Goal: Entertainment & Leisure: Browse casually

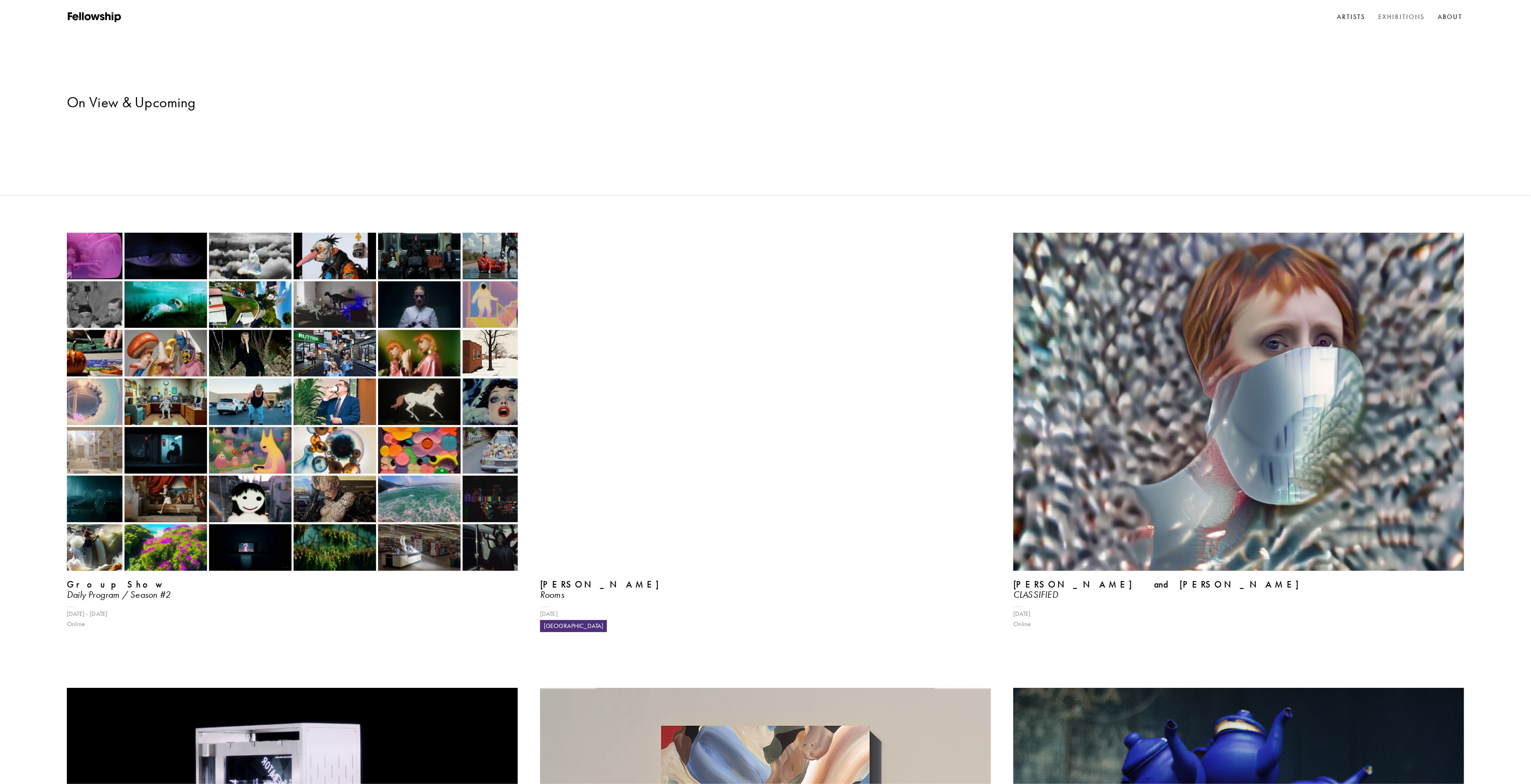
click at [288, 363] on img at bounding box center [292, 401] width 451 height 338
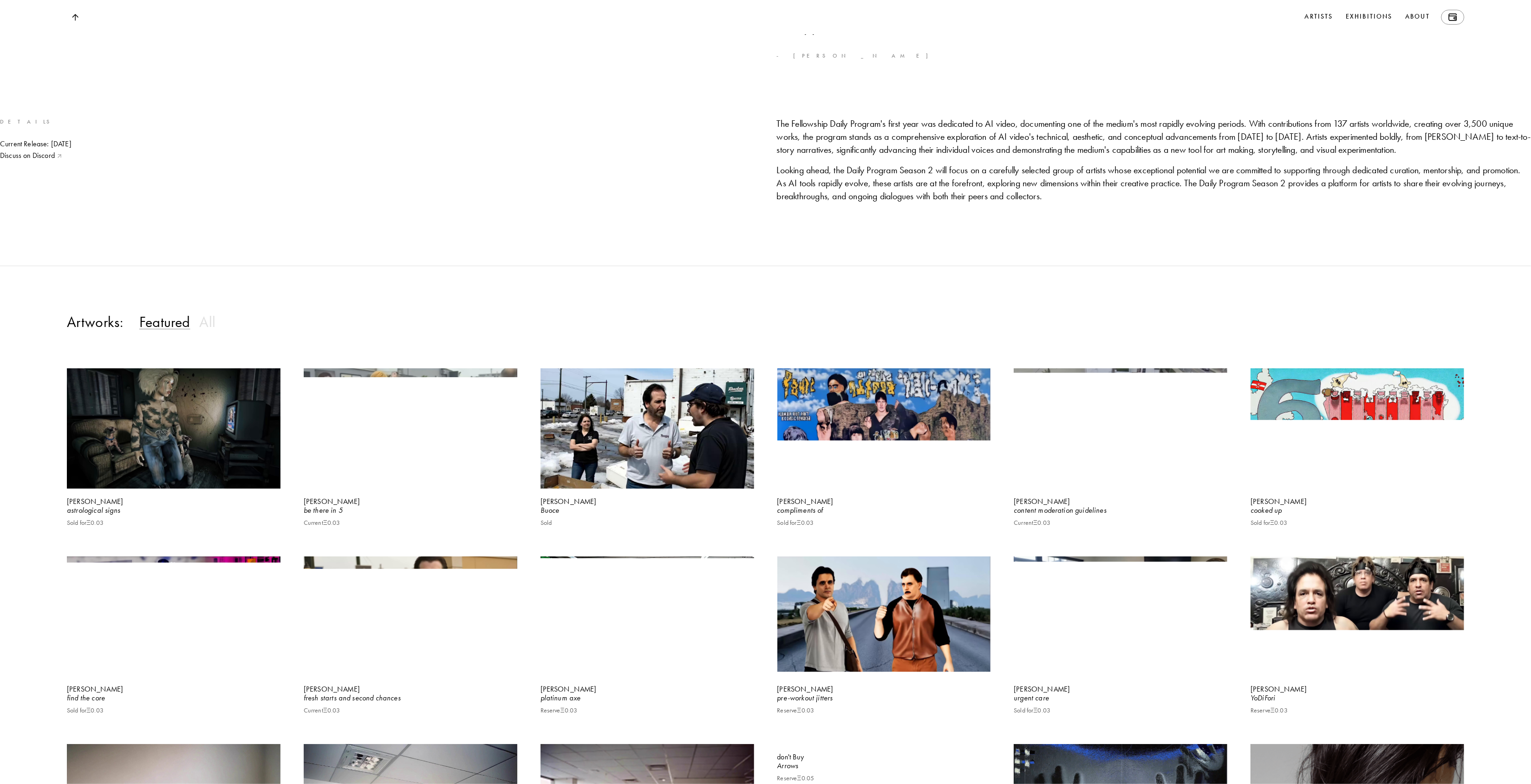
scroll to position [925, 0]
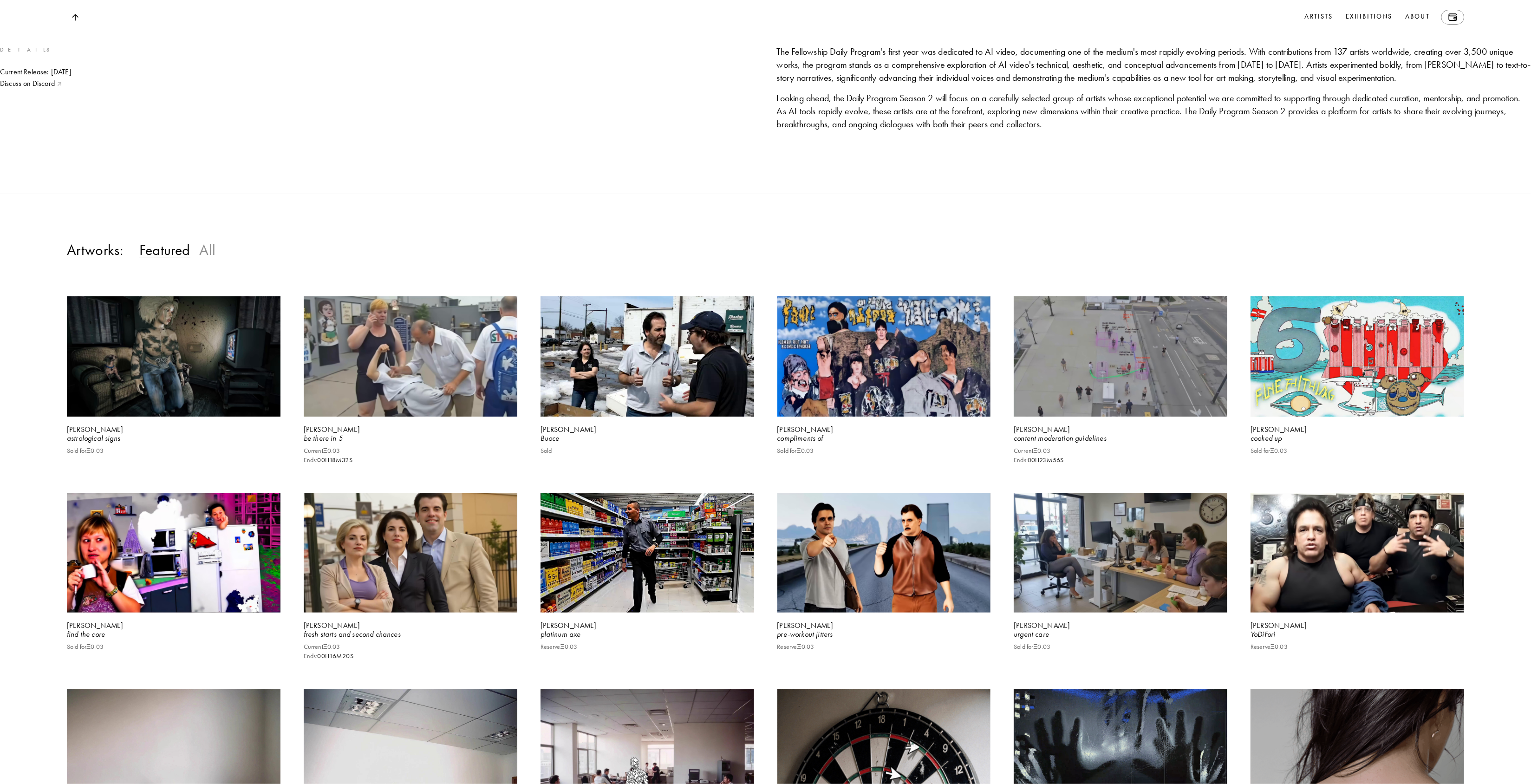
click at [209, 259] on h3 "All" at bounding box center [207, 249] width 16 height 19
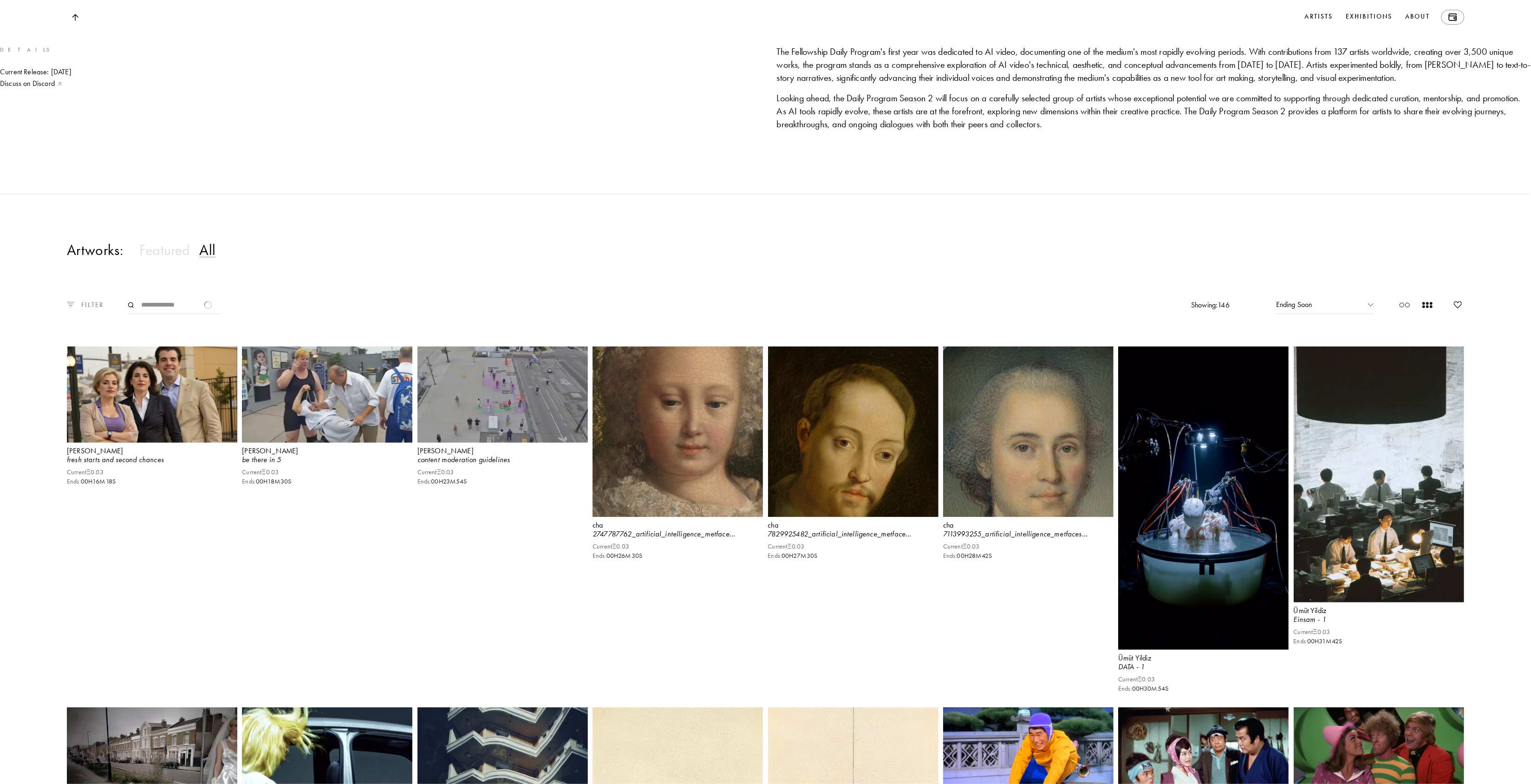
click at [94, 310] on p "FILTER" at bounding box center [89, 305] width 30 height 10
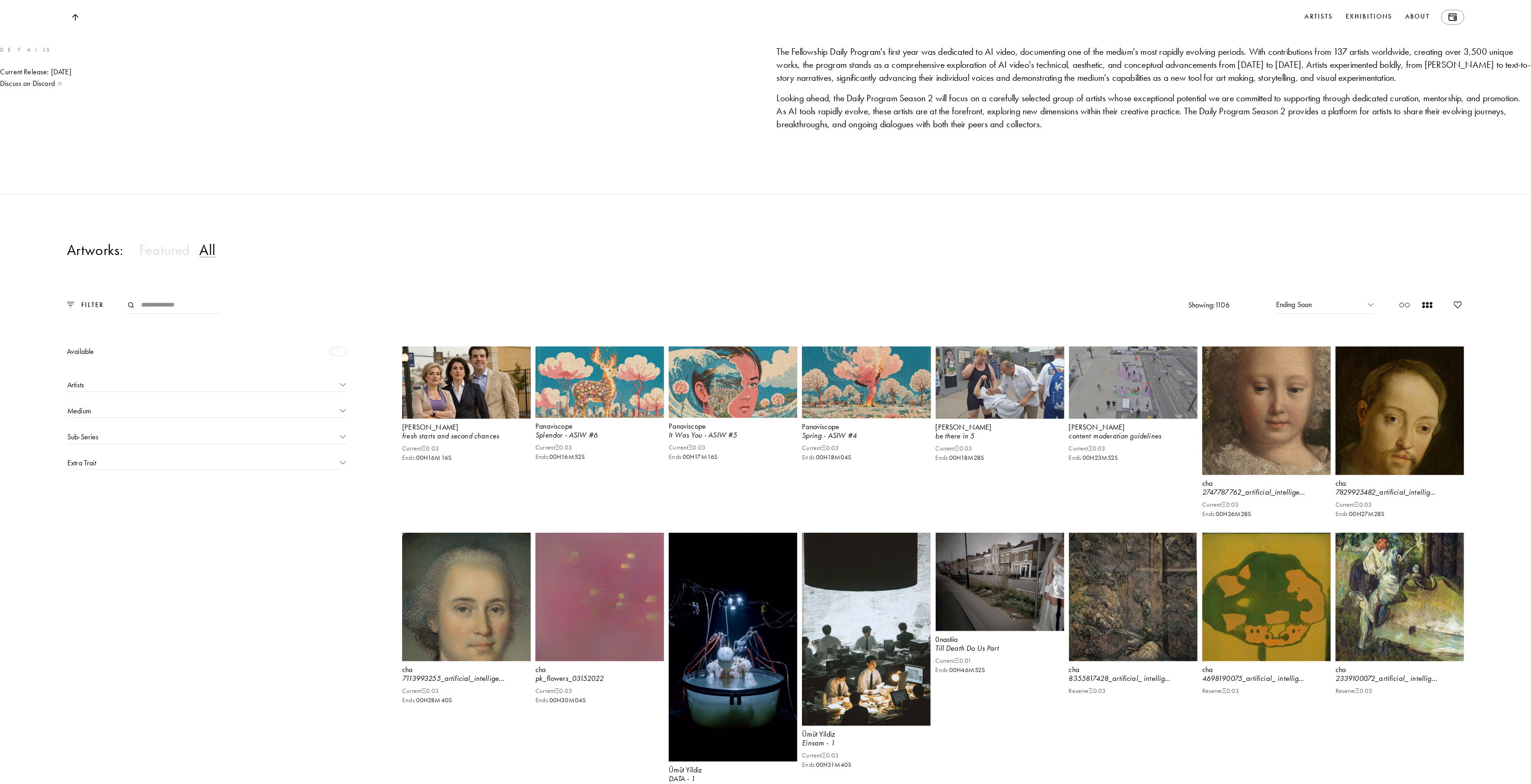
click at [334, 356] on div at bounding box center [338, 351] width 17 height 9
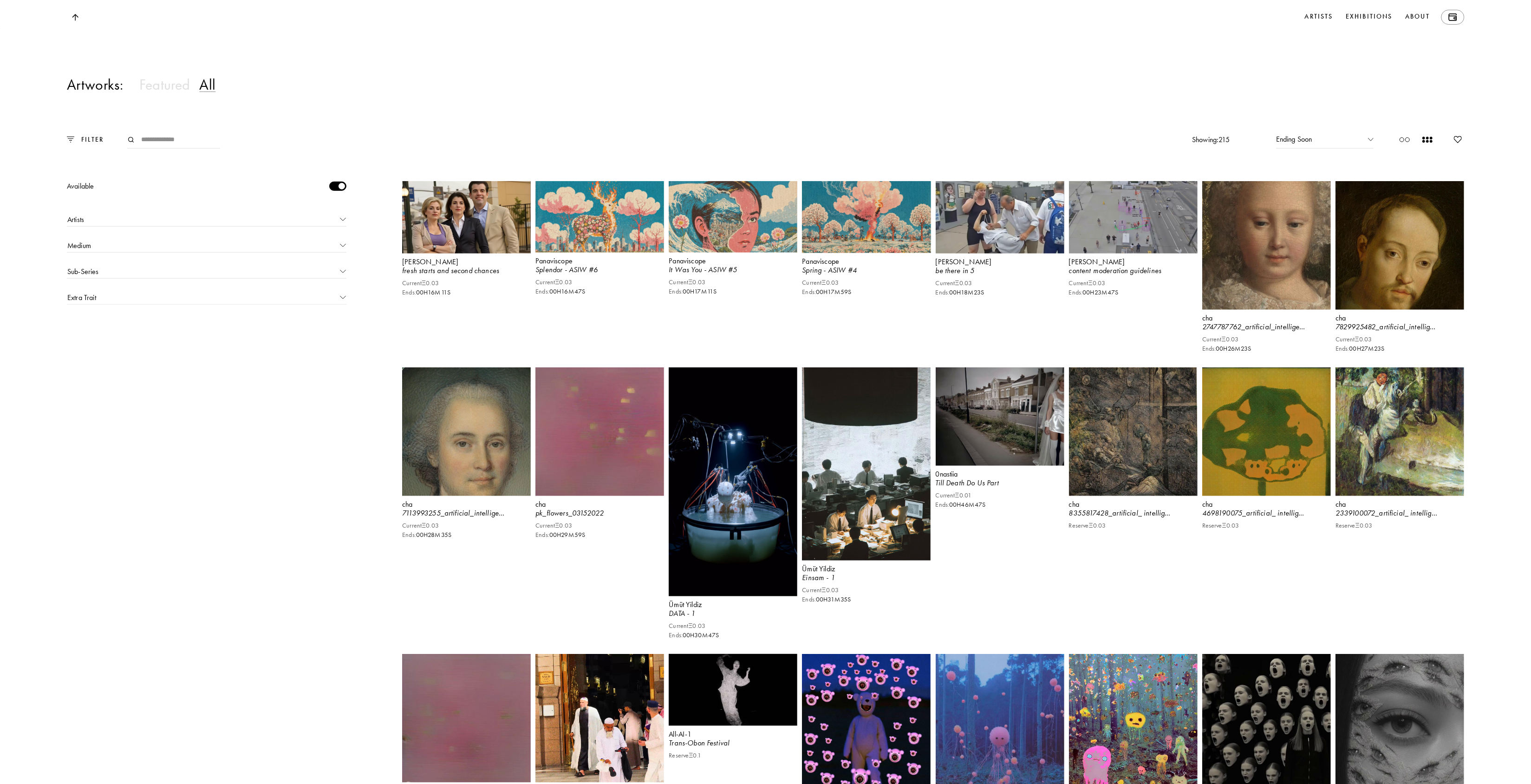
scroll to position [1089, 0]
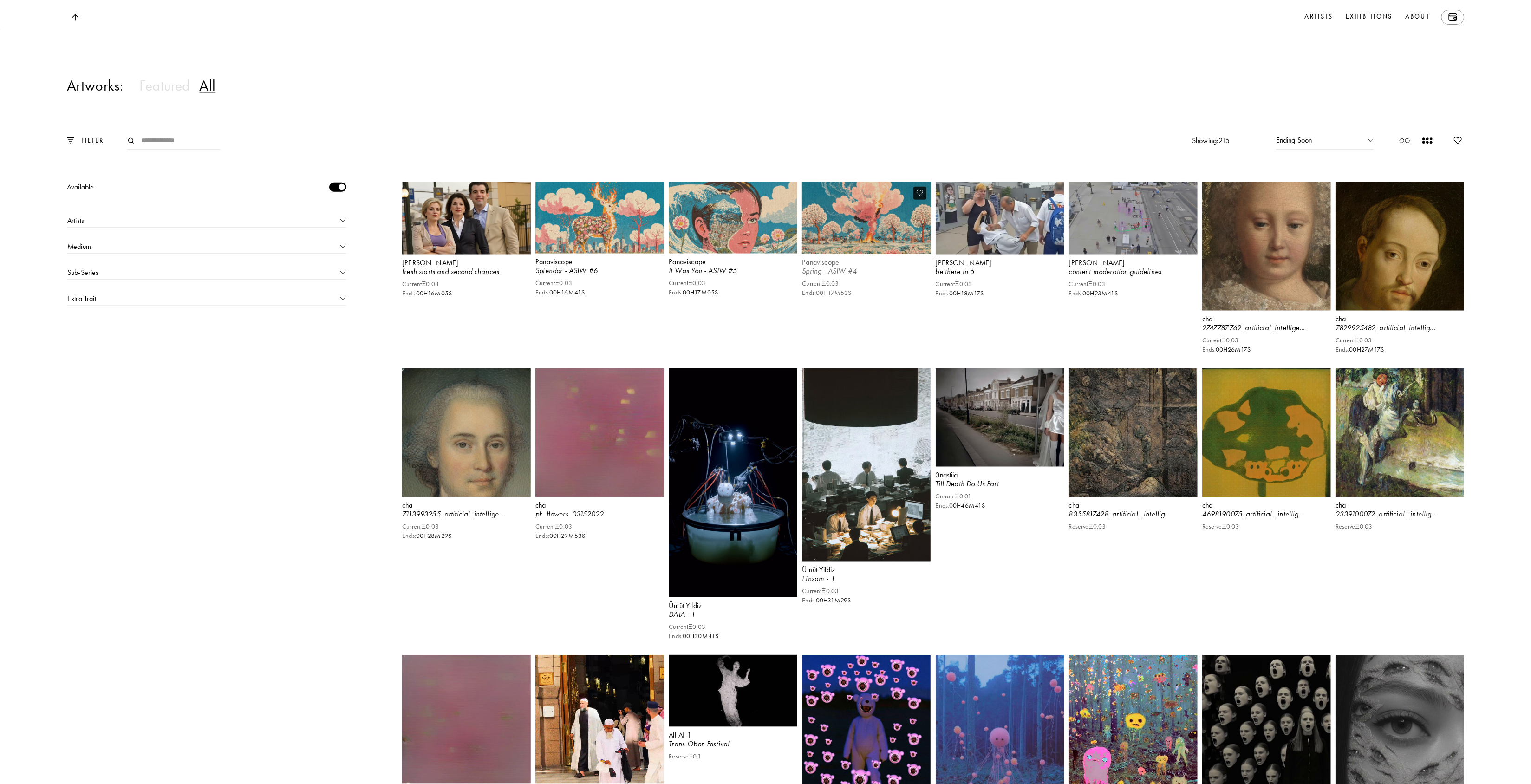
click at [839, 244] on img at bounding box center [866, 218] width 133 height 74
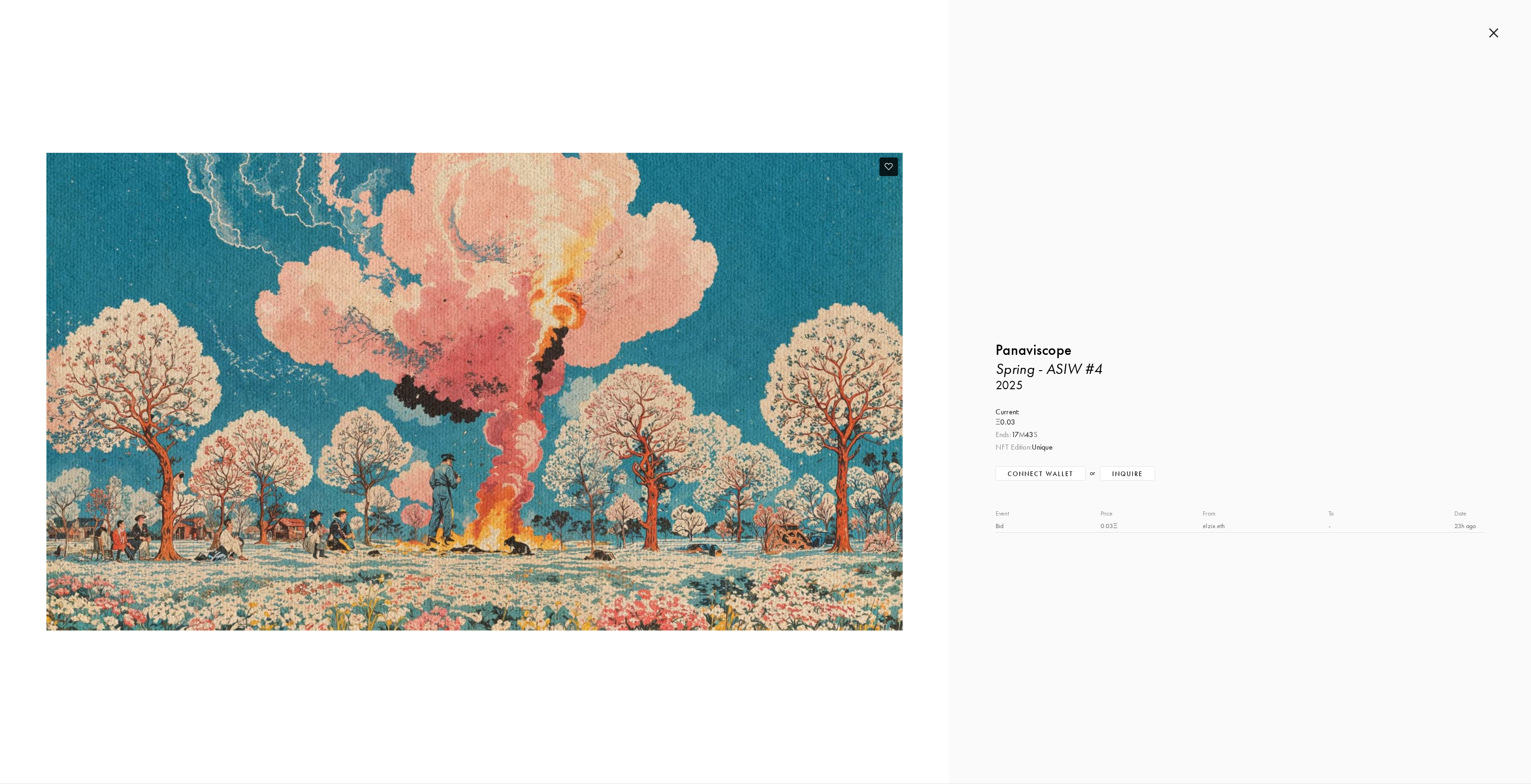
click at [584, 426] on img at bounding box center [474, 391] width 856 height 478
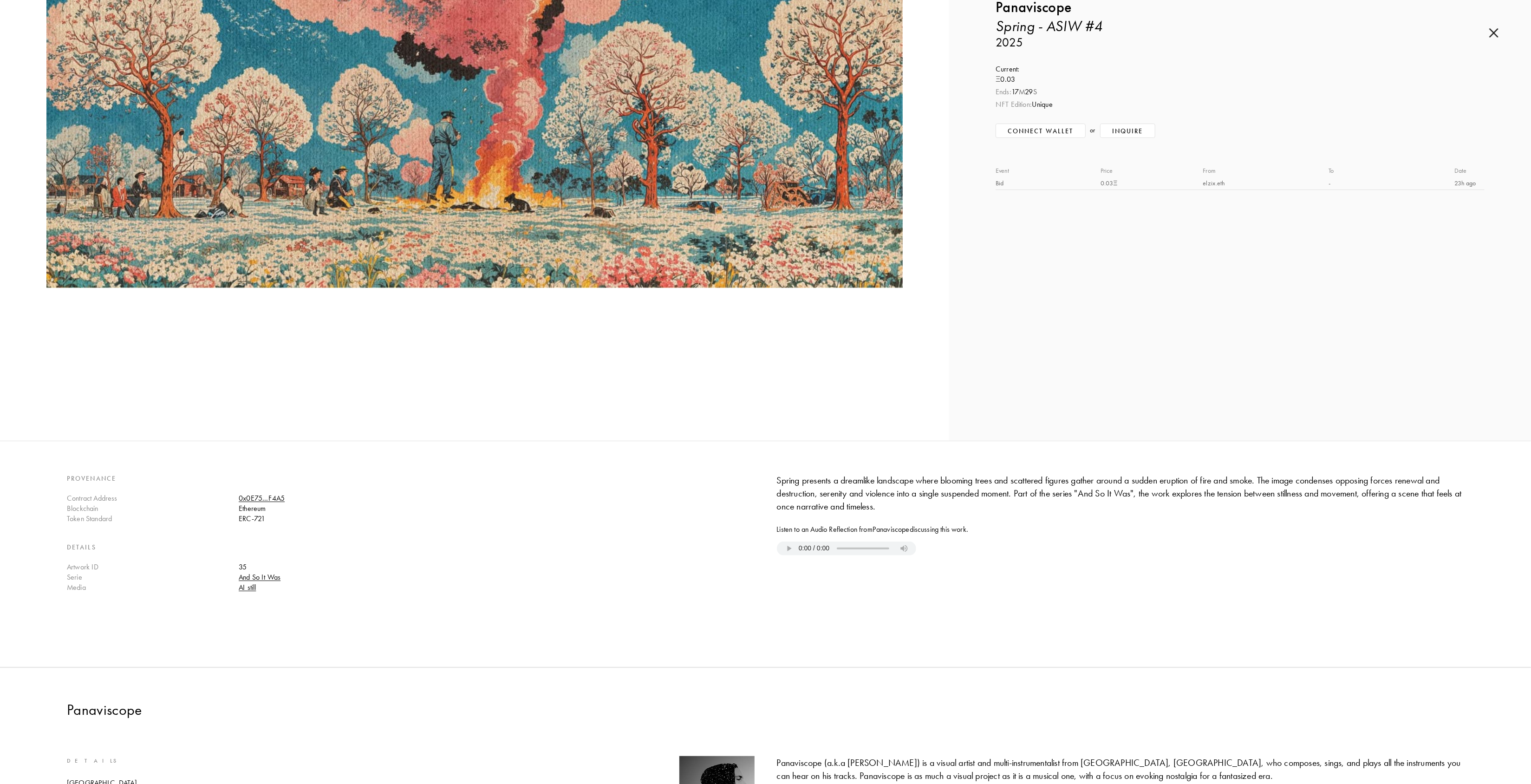
scroll to position [119, 0]
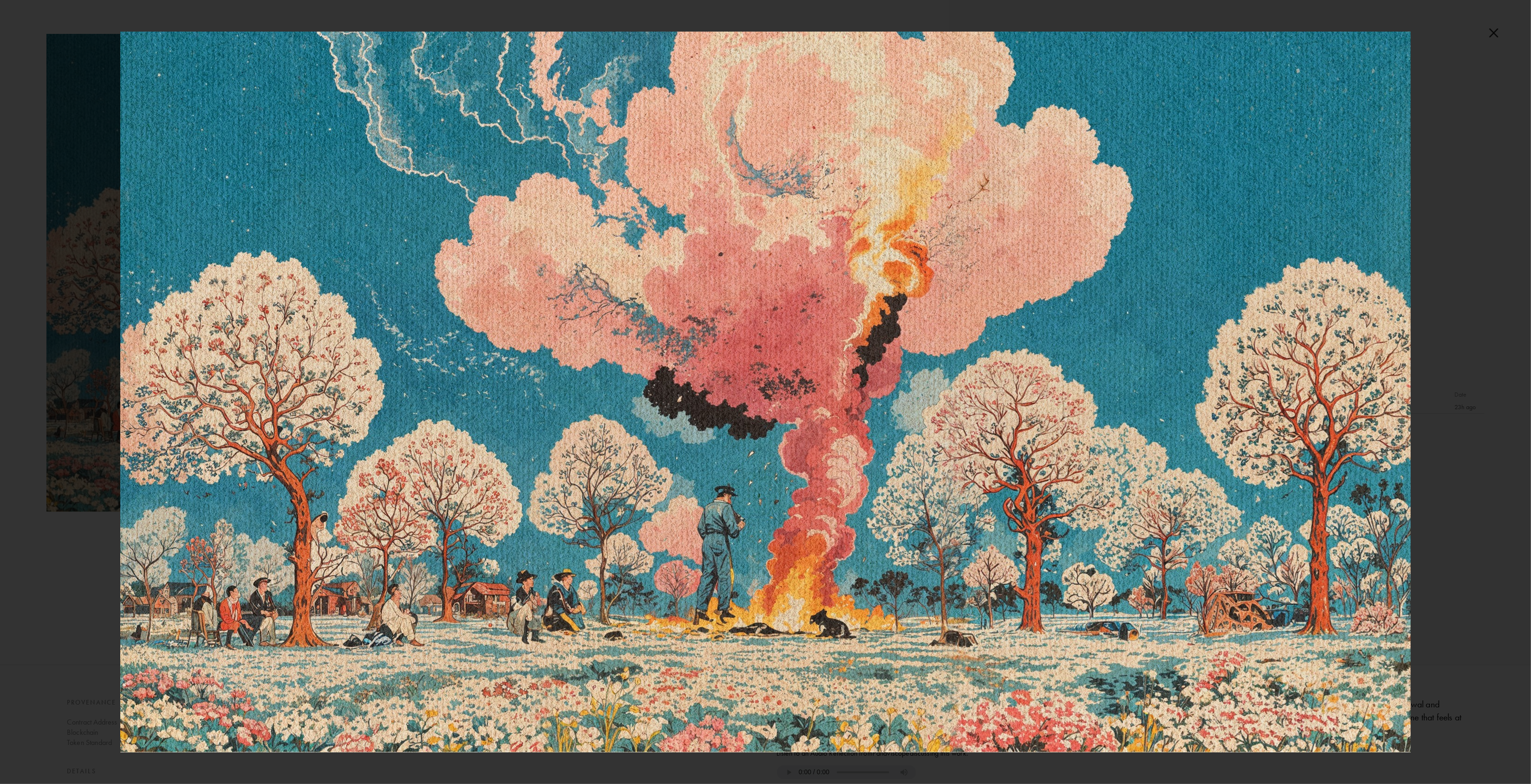
click at [616, 483] on img at bounding box center [766, 391] width 1290 height 721
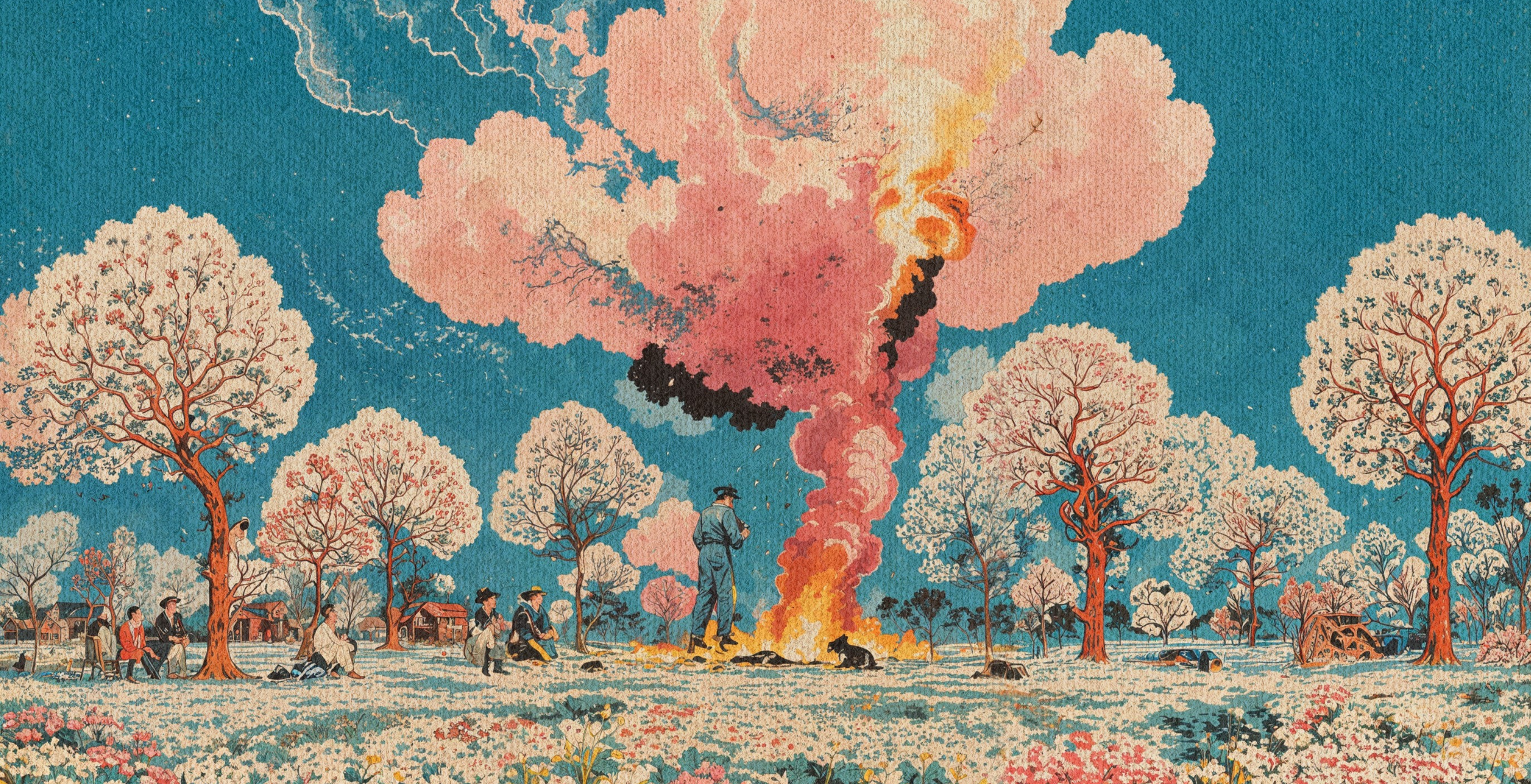
click at [802, 393] on img at bounding box center [774, 373] width 1549 height 865
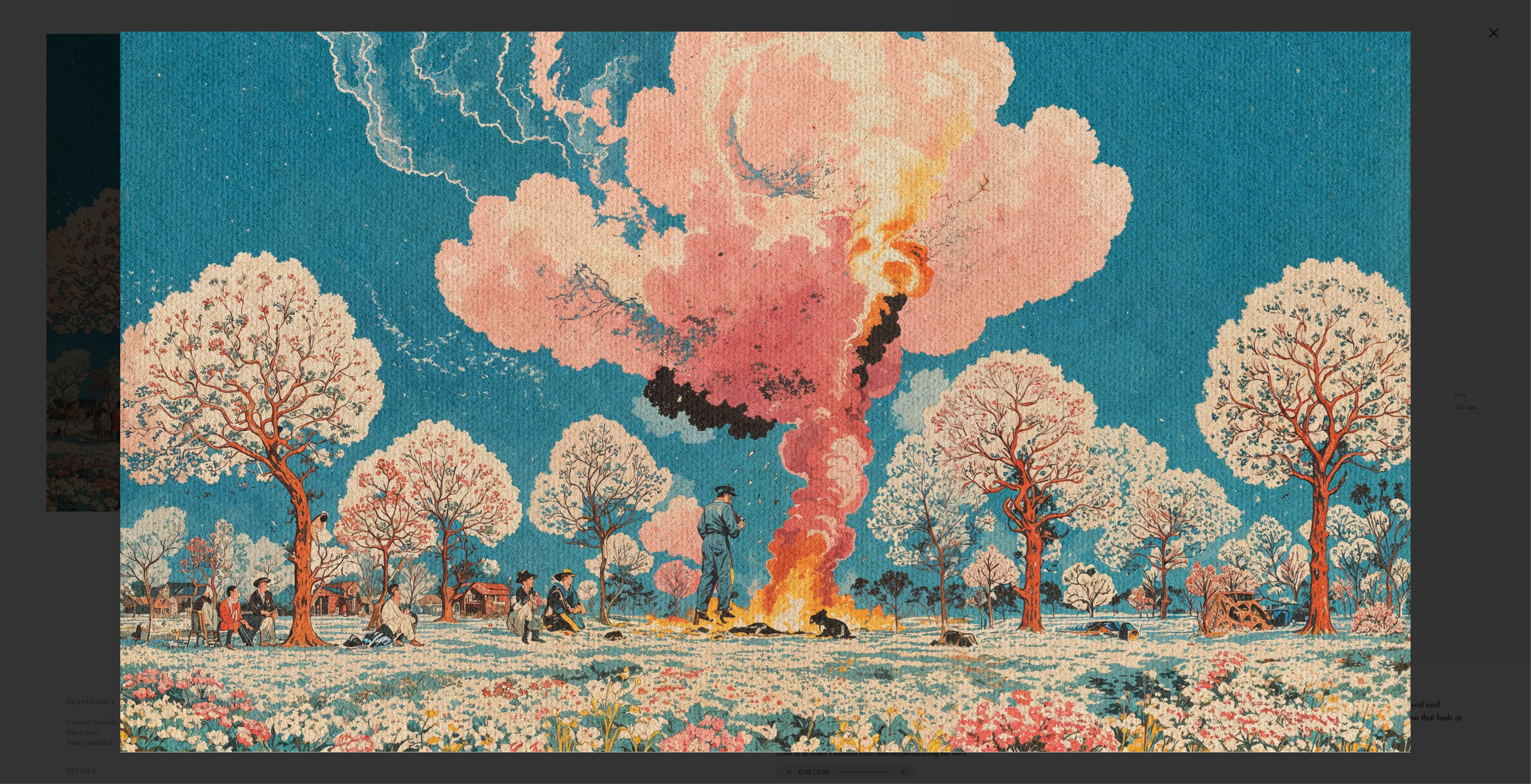
click at [1483, 83] on div at bounding box center [766, 392] width 1531 height 784
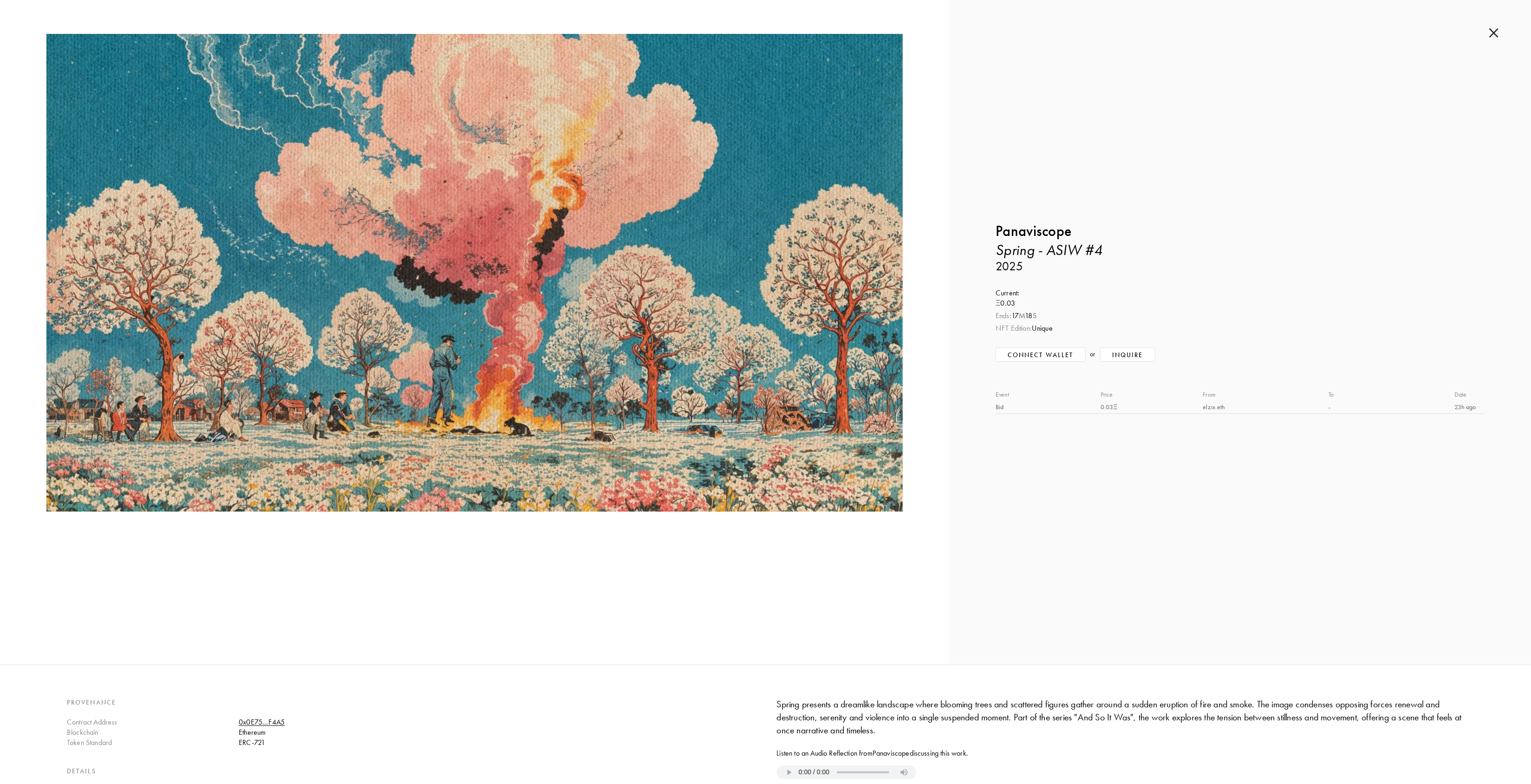
click at [1497, 30] on img at bounding box center [1493, 33] width 9 height 10
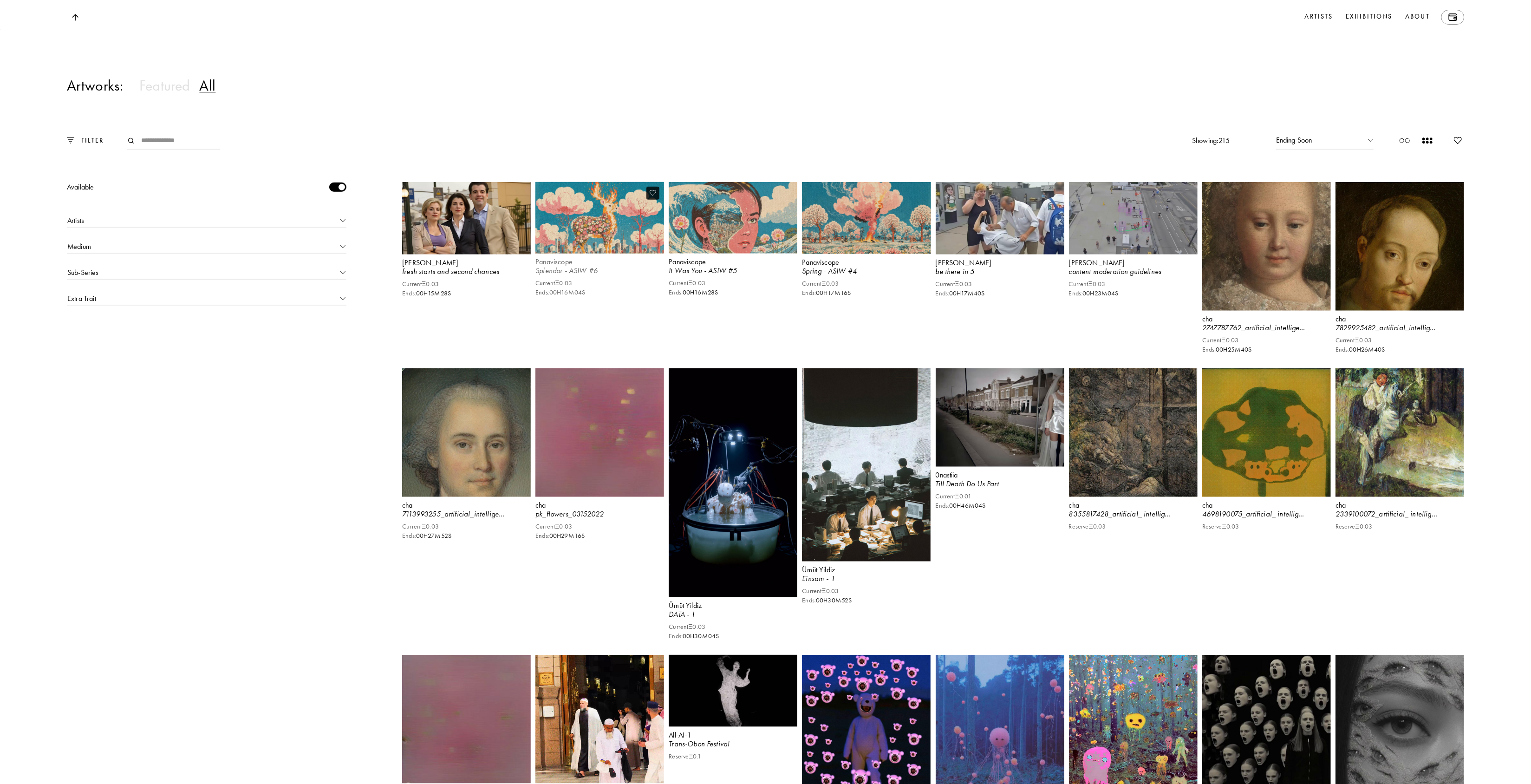
click at [600, 242] on img at bounding box center [600, 218] width 133 height 74
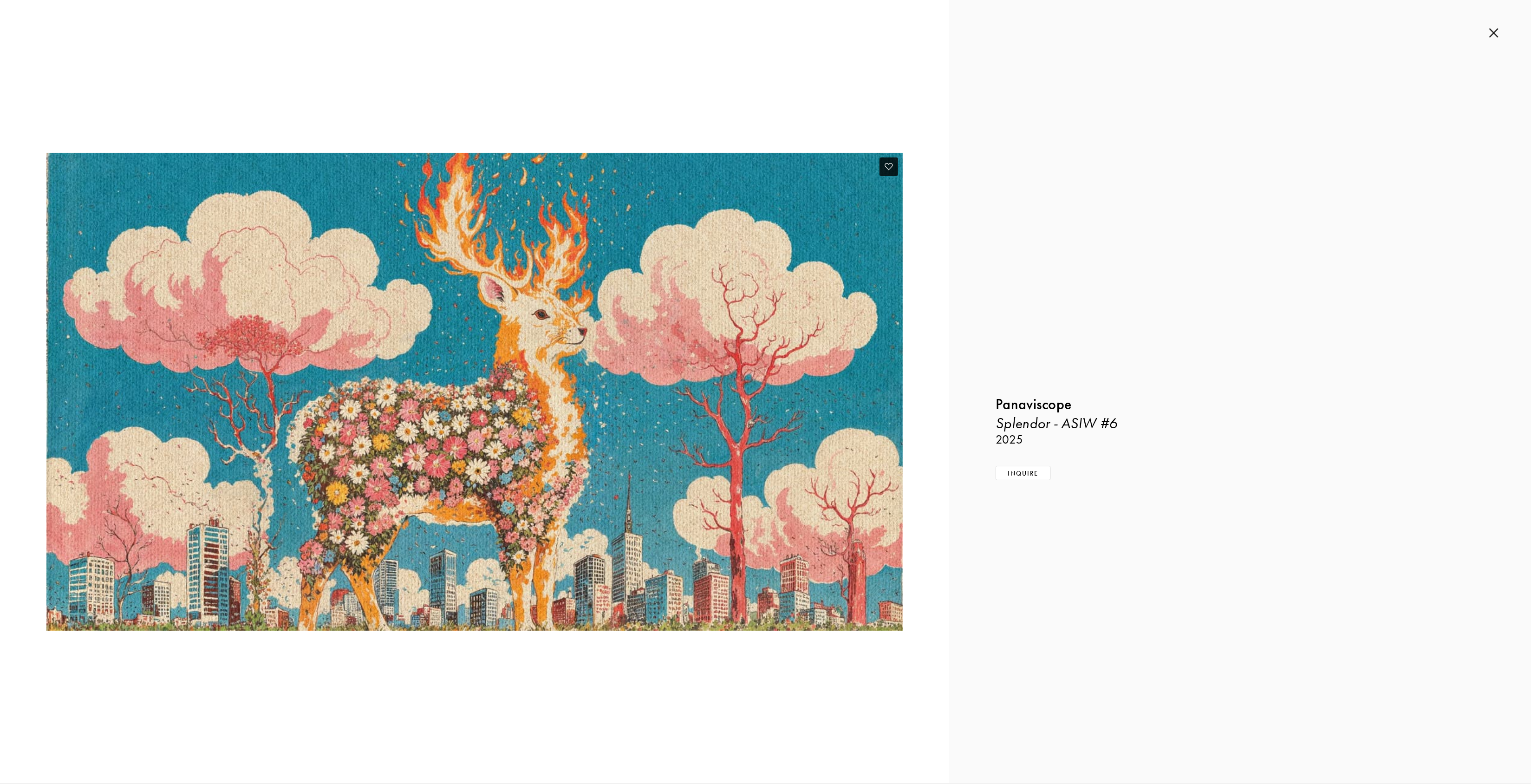
click at [477, 404] on img at bounding box center [474, 391] width 856 height 478
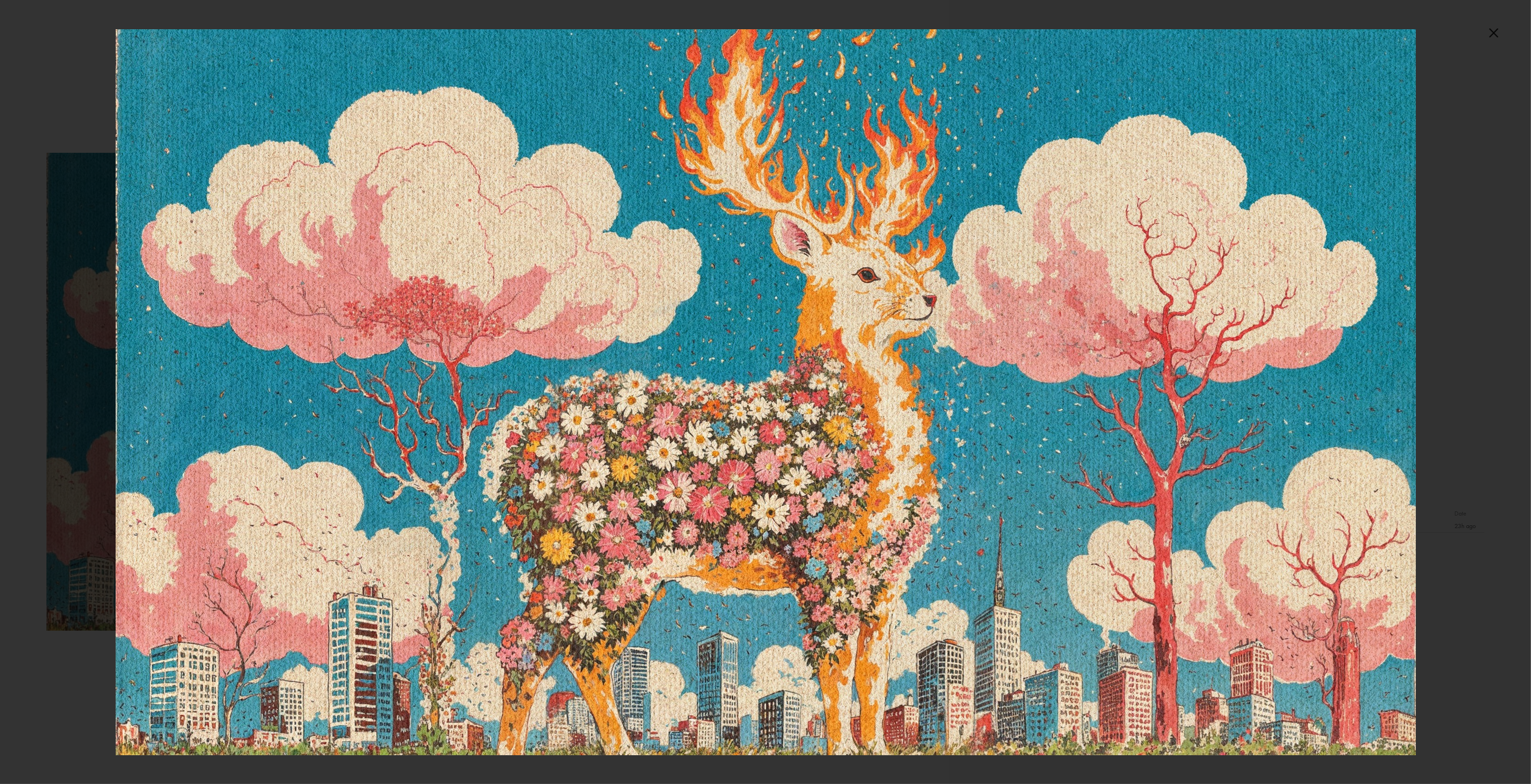
click at [790, 468] on img at bounding box center [766, 392] width 1300 height 726
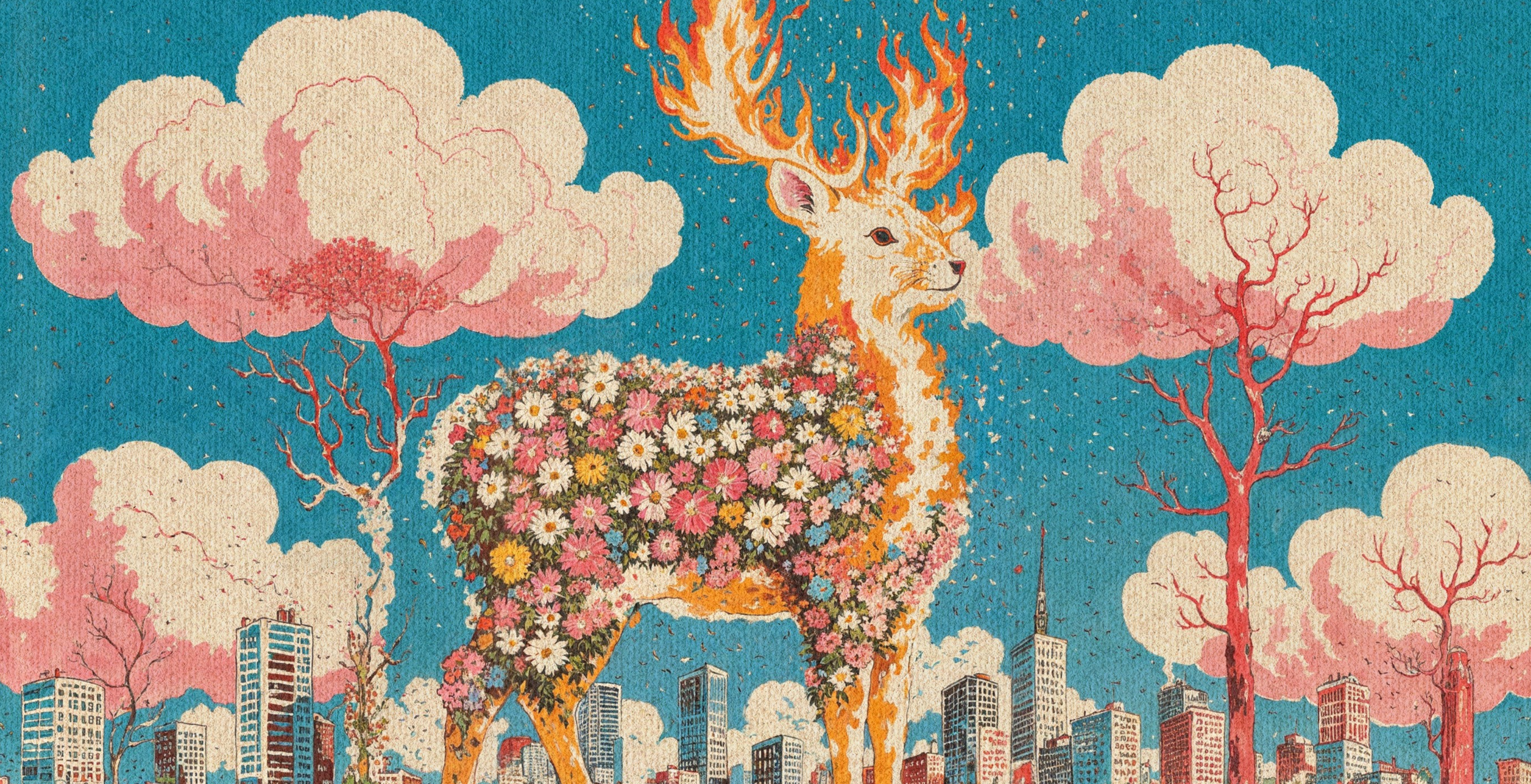
click at [798, 461] on img at bounding box center [761, 377] width 1560 height 871
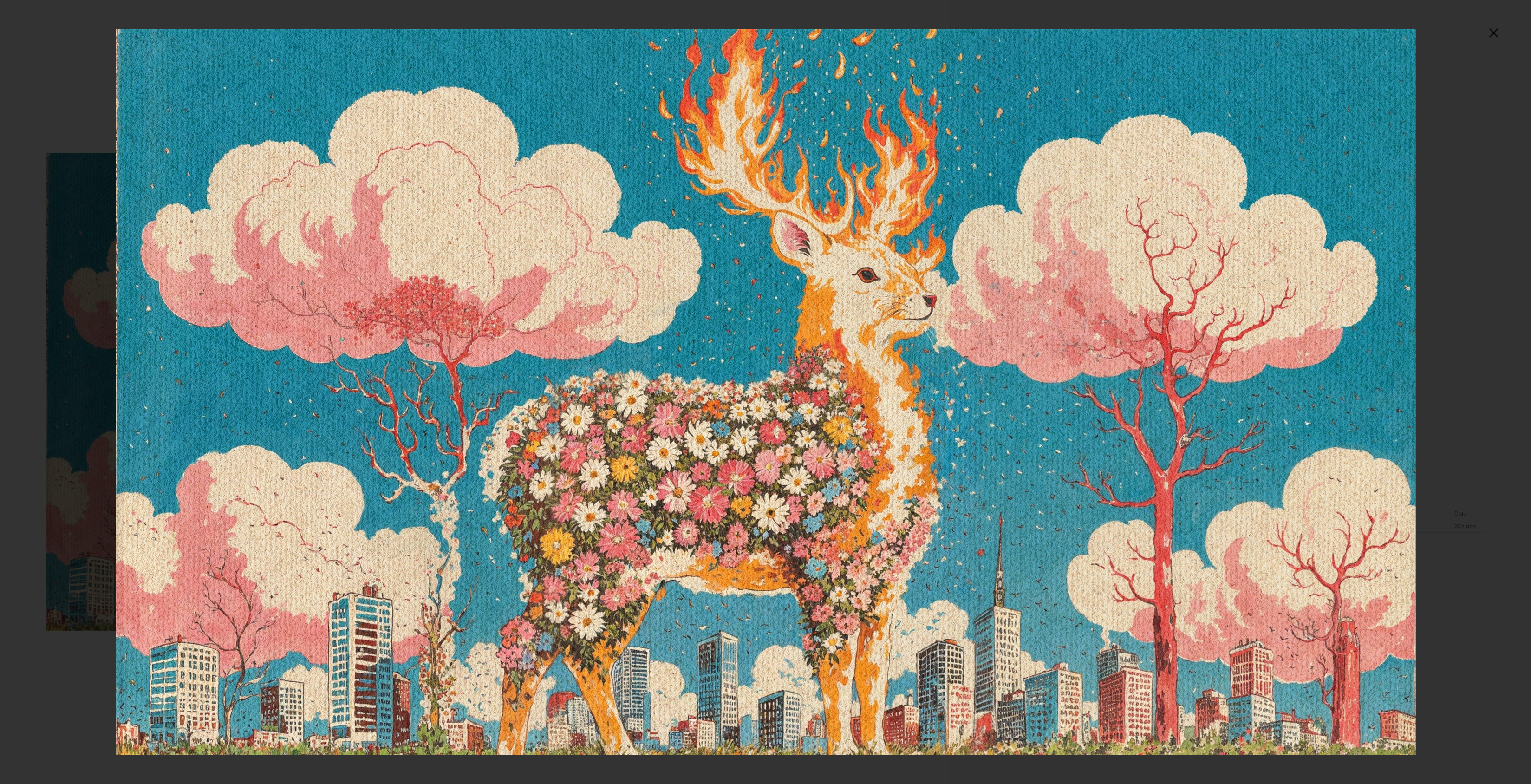
click at [1472, 66] on div at bounding box center [766, 392] width 1531 height 784
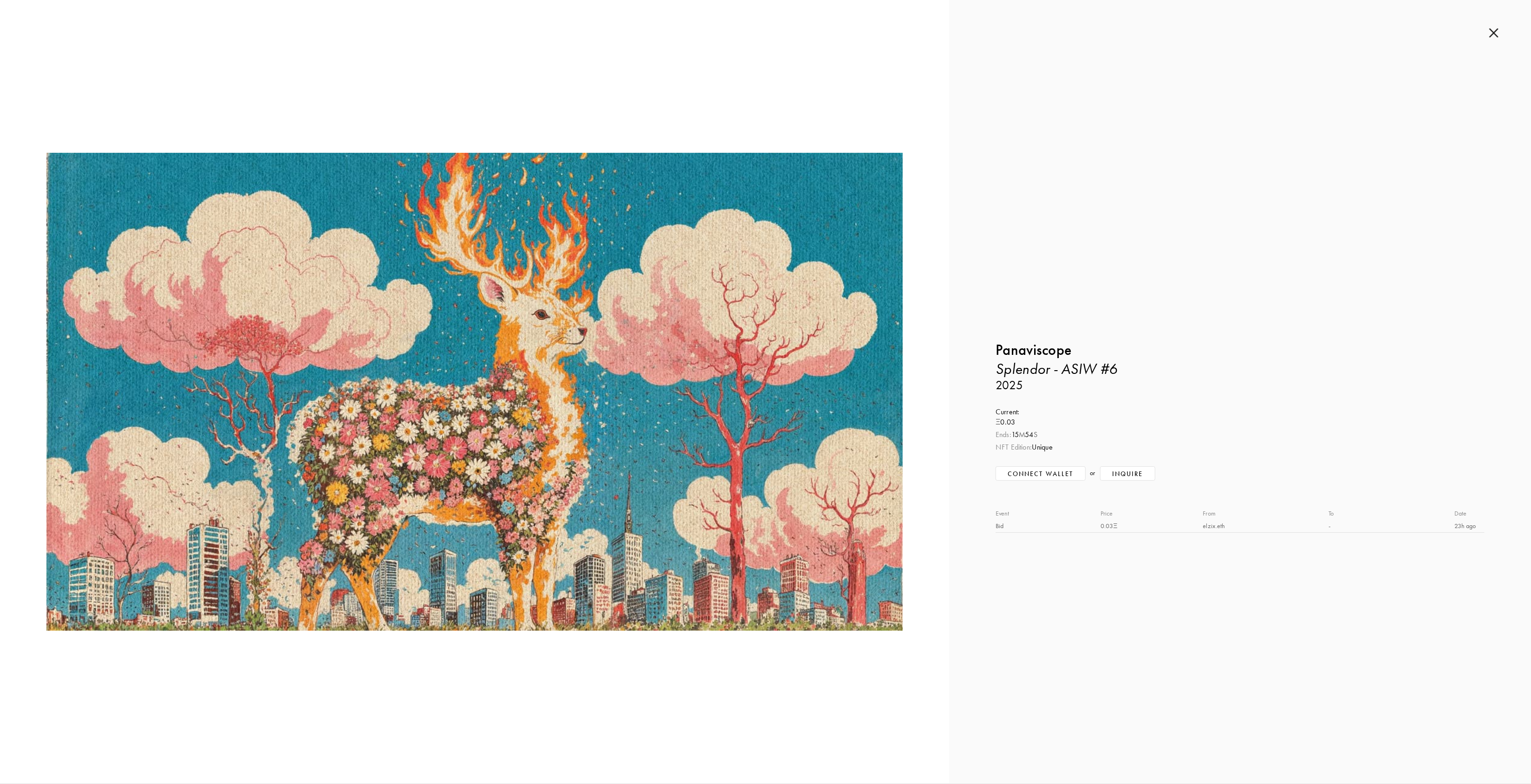
click at [1491, 37] on img at bounding box center [1493, 33] width 9 height 10
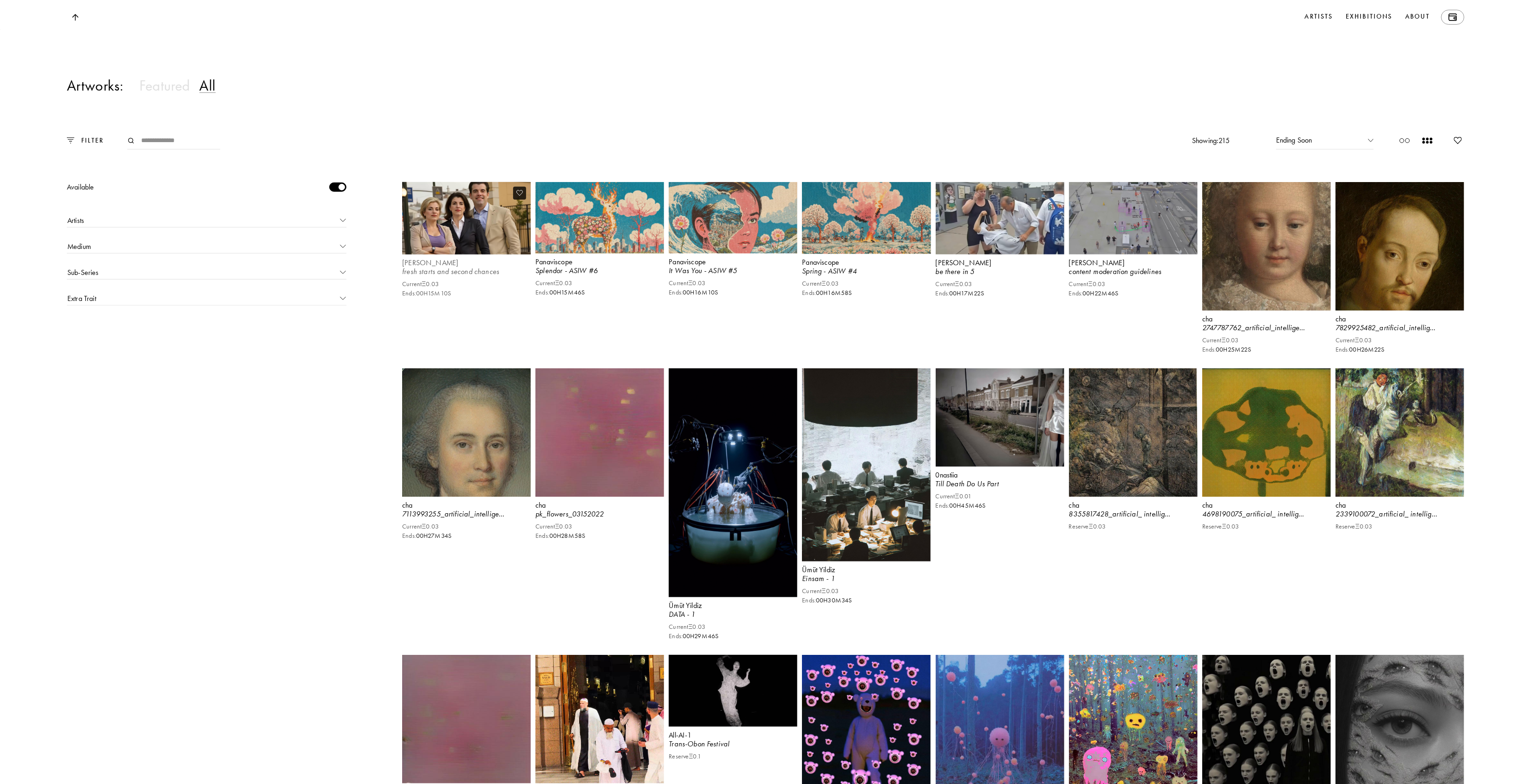
click at [467, 249] on video at bounding box center [467, 218] width 133 height 75
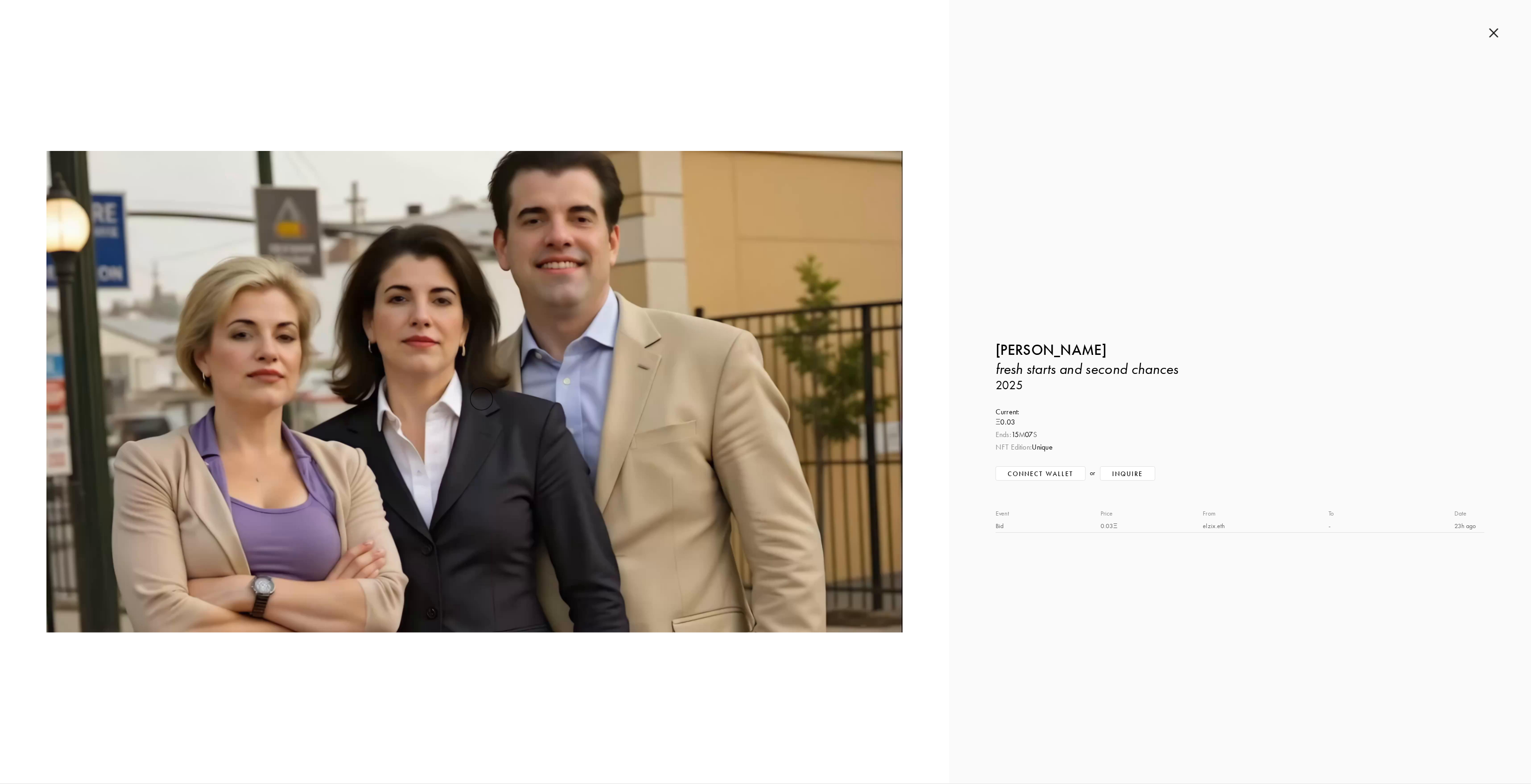
click at [684, 341] on video at bounding box center [474, 392] width 856 height 482
click at [1493, 31] on img at bounding box center [1493, 33] width 9 height 10
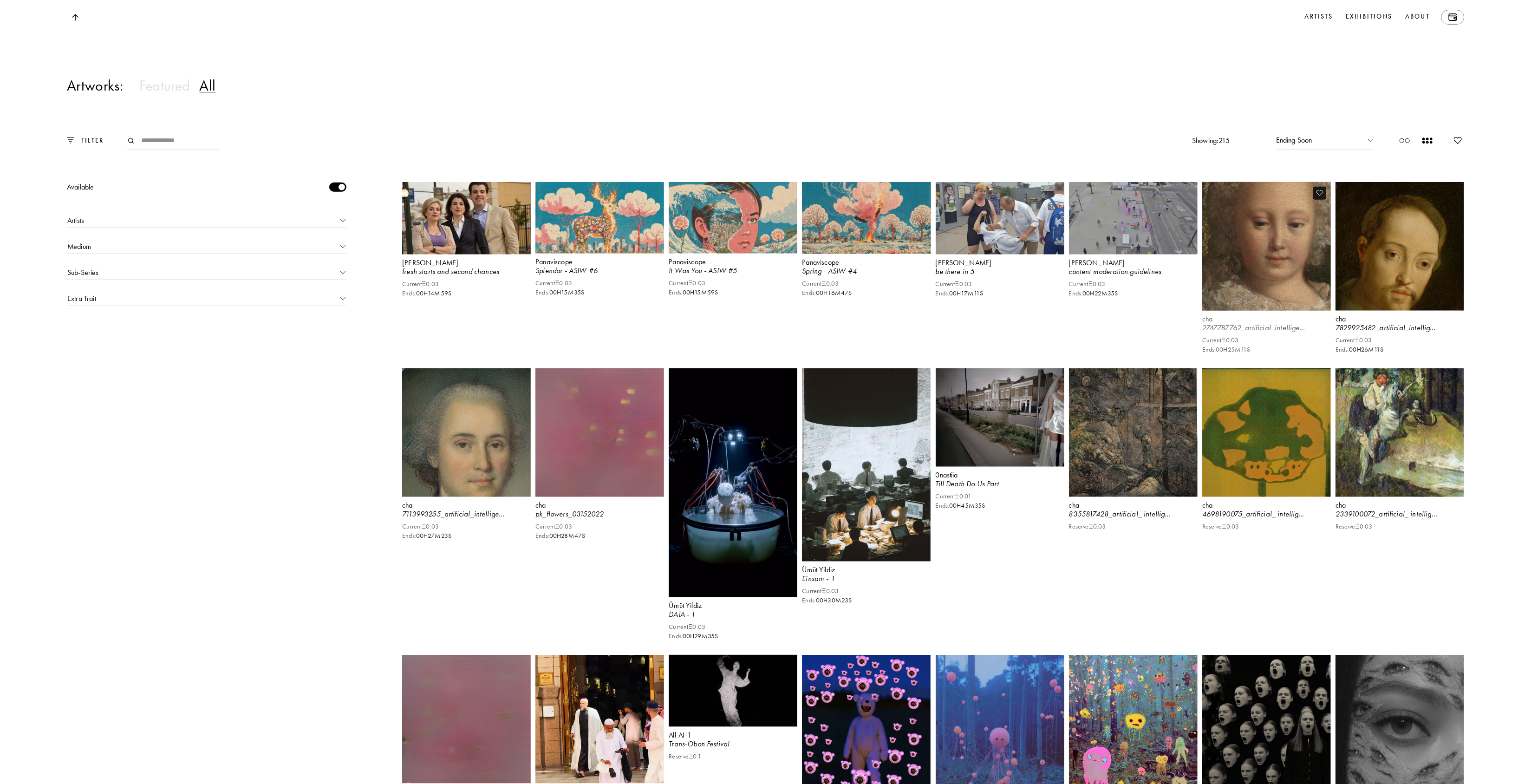
click at [1272, 292] on video at bounding box center [1267, 247] width 133 height 133
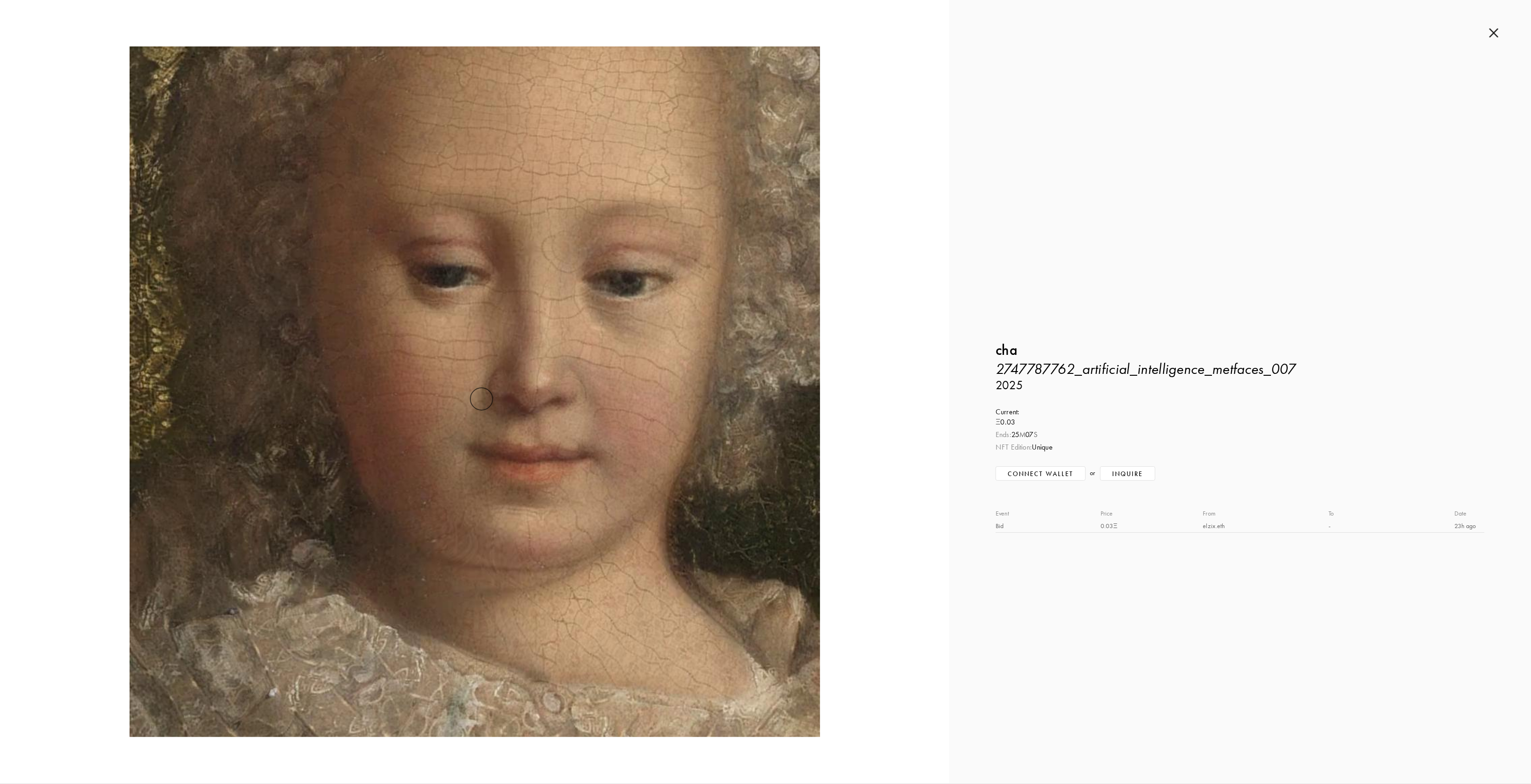
click at [1494, 34] on img at bounding box center [1493, 33] width 9 height 10
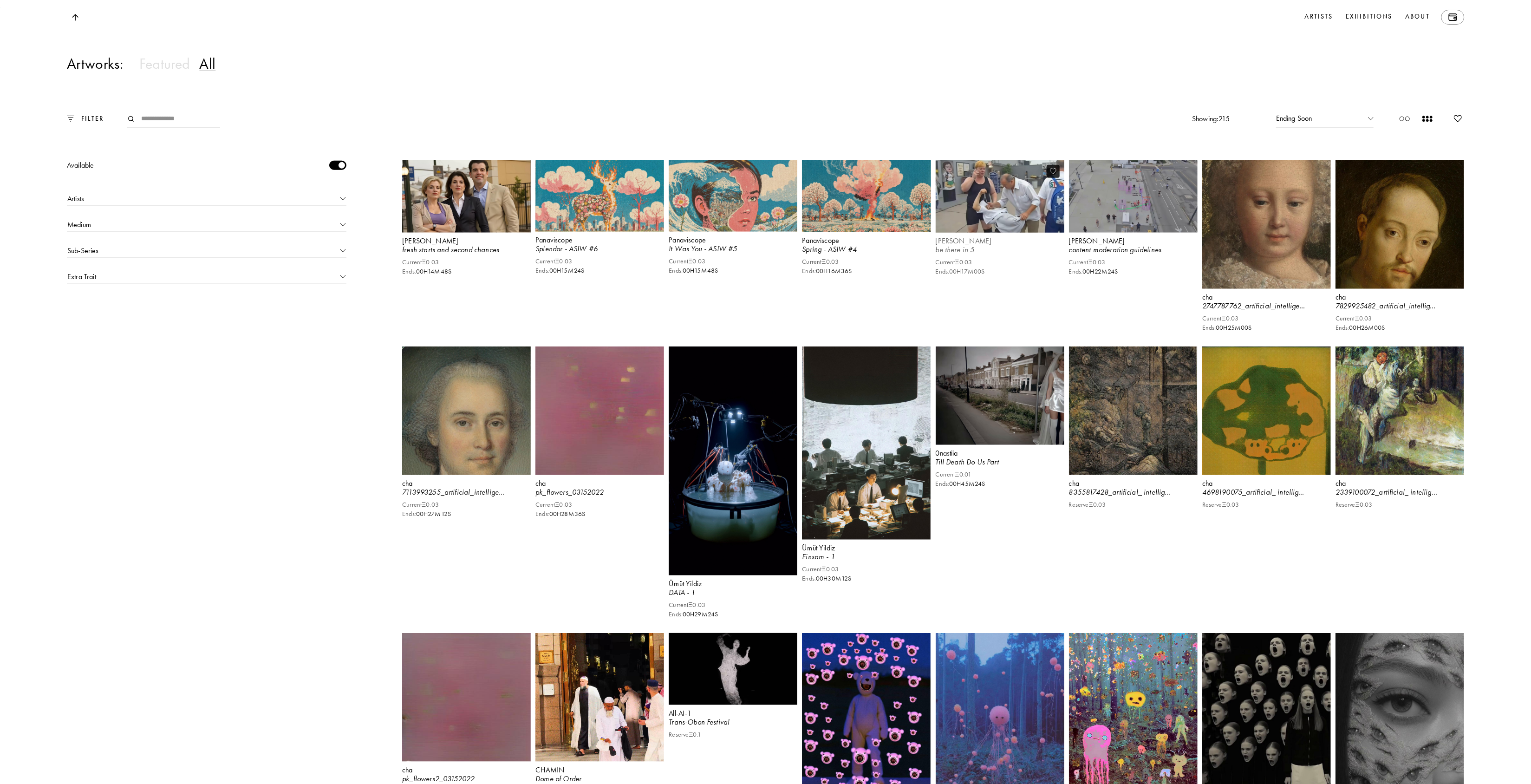
scroll to position [994, 0]
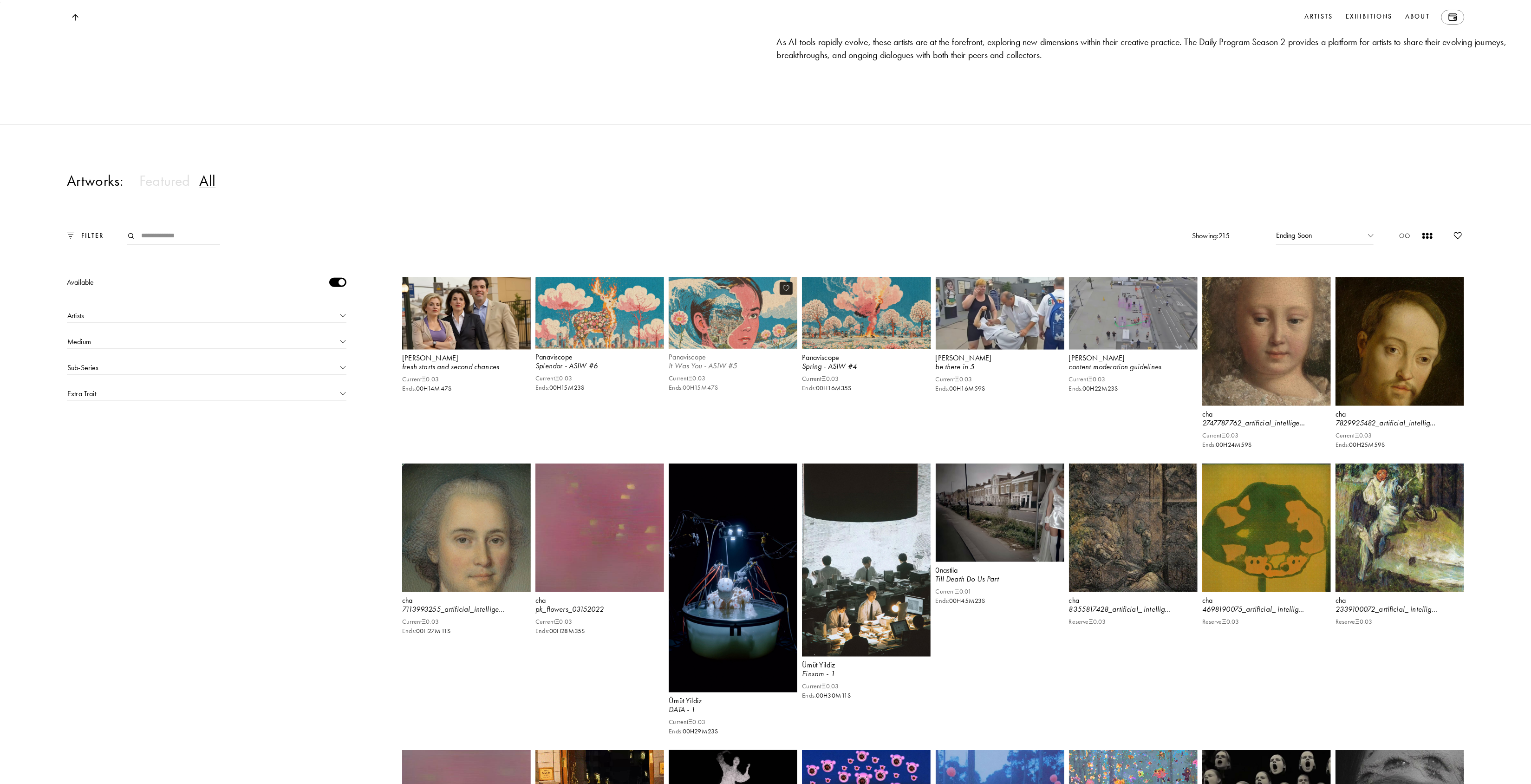
click at [725, 350] on img at bounding box center [733, 314] width 133 height 74
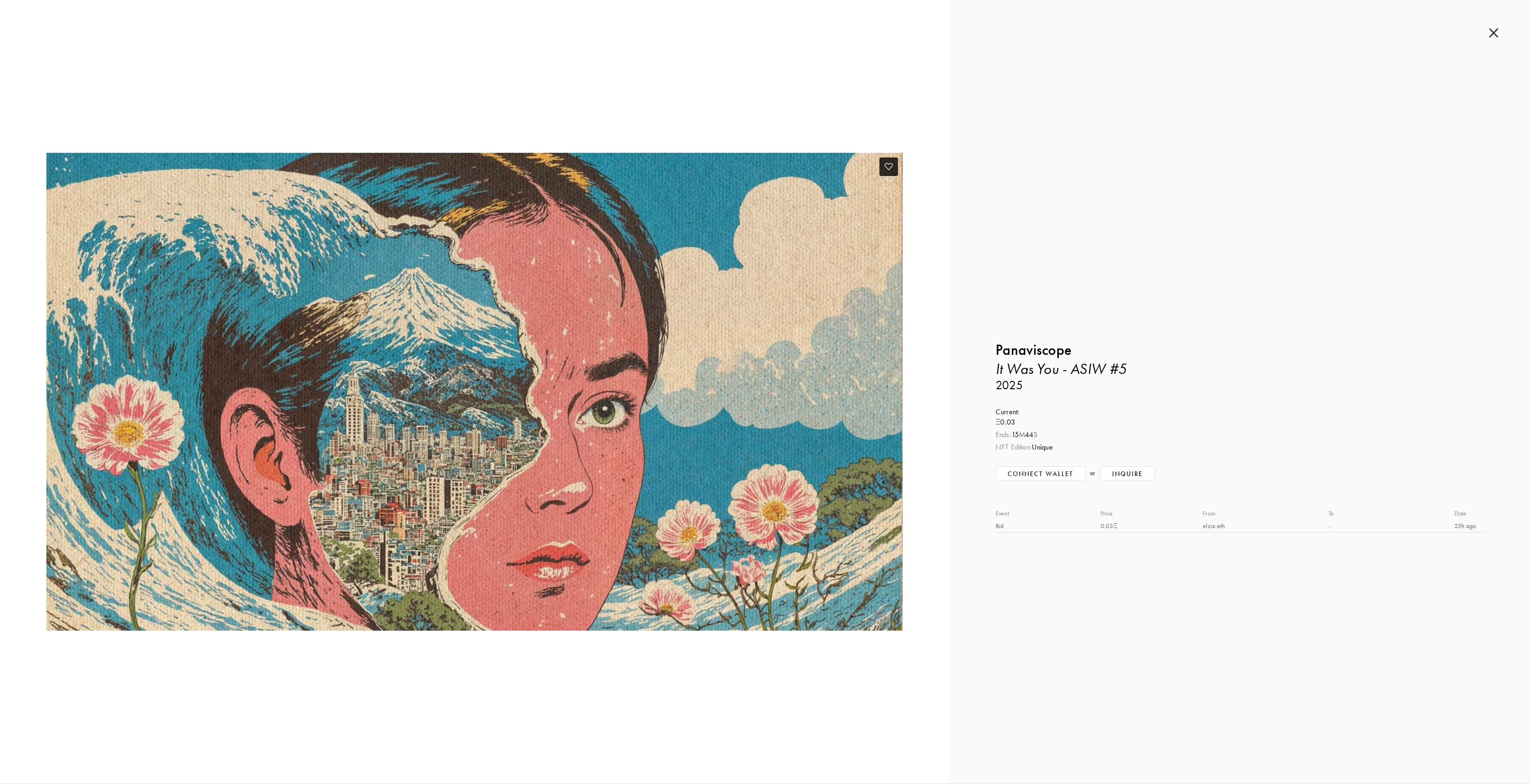
click at [572, 390] on img at bounding box center [474, 391] width 856 height 478
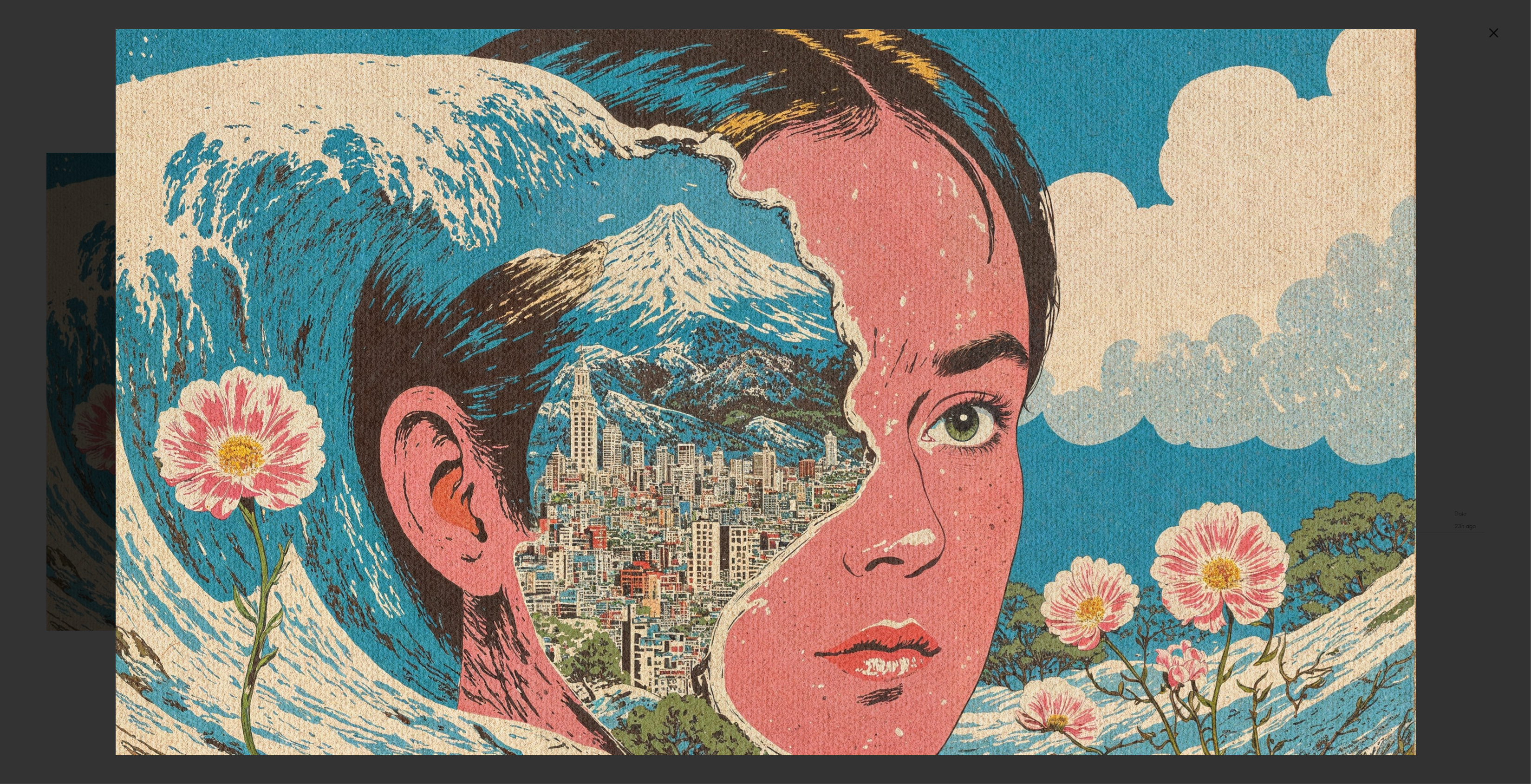
click at [656, 431] on img at bounding box center [766, 392] width 1300 height 726
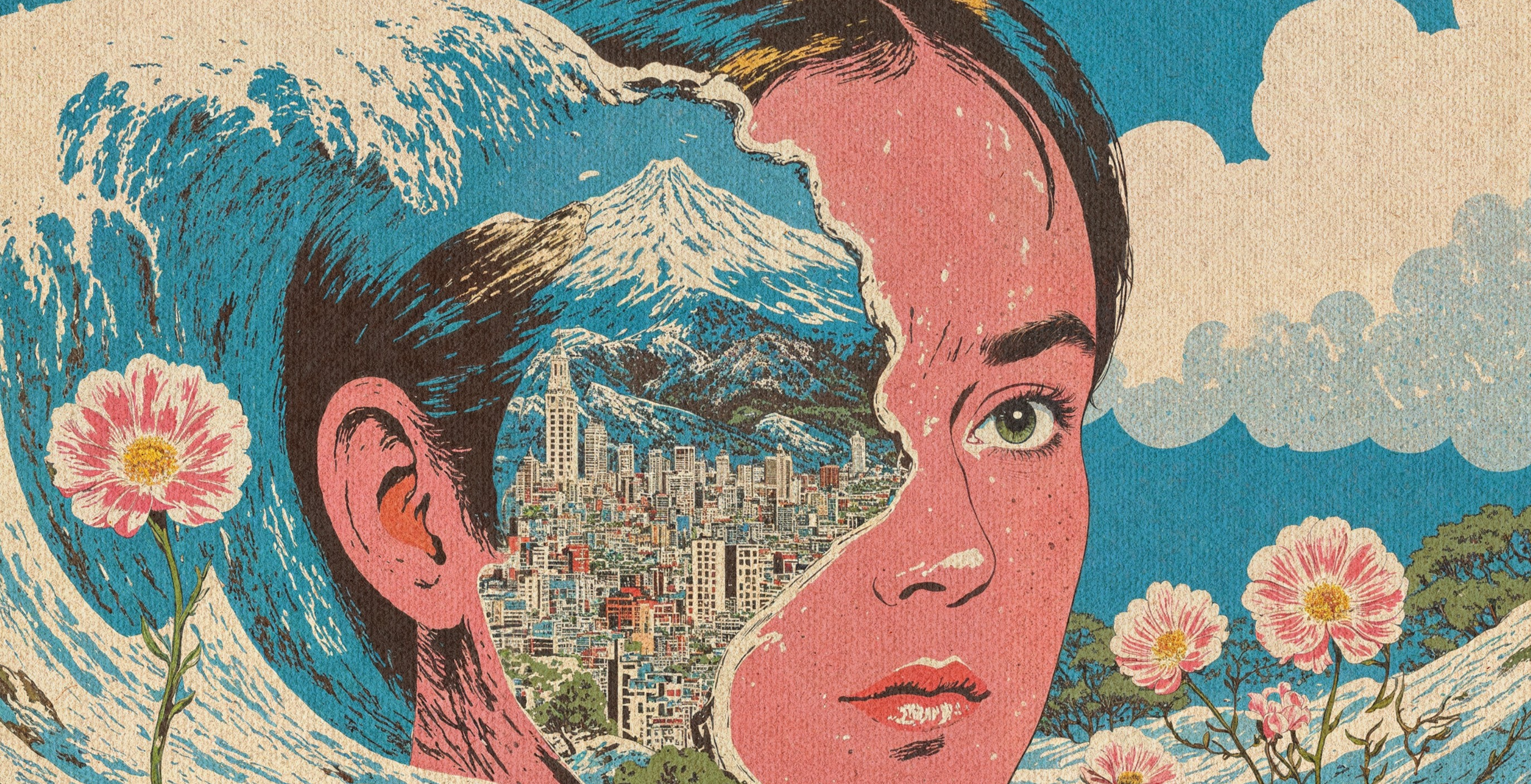
click at [656, 431] on img at bounding box center [780, 384] width 1560 height 871
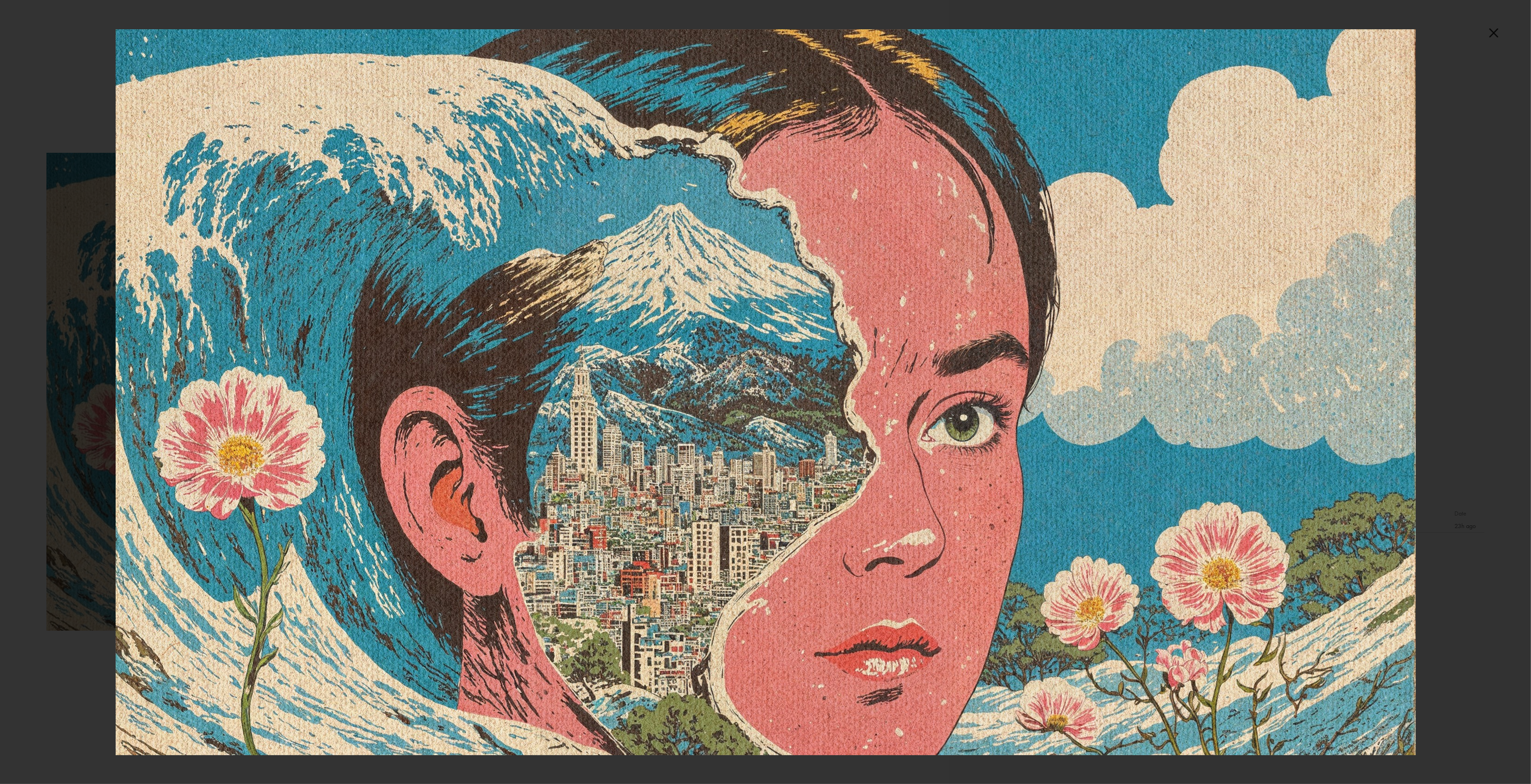
click at [1493, 26] on div at bounding box center [766, 392] width 1531 height 784
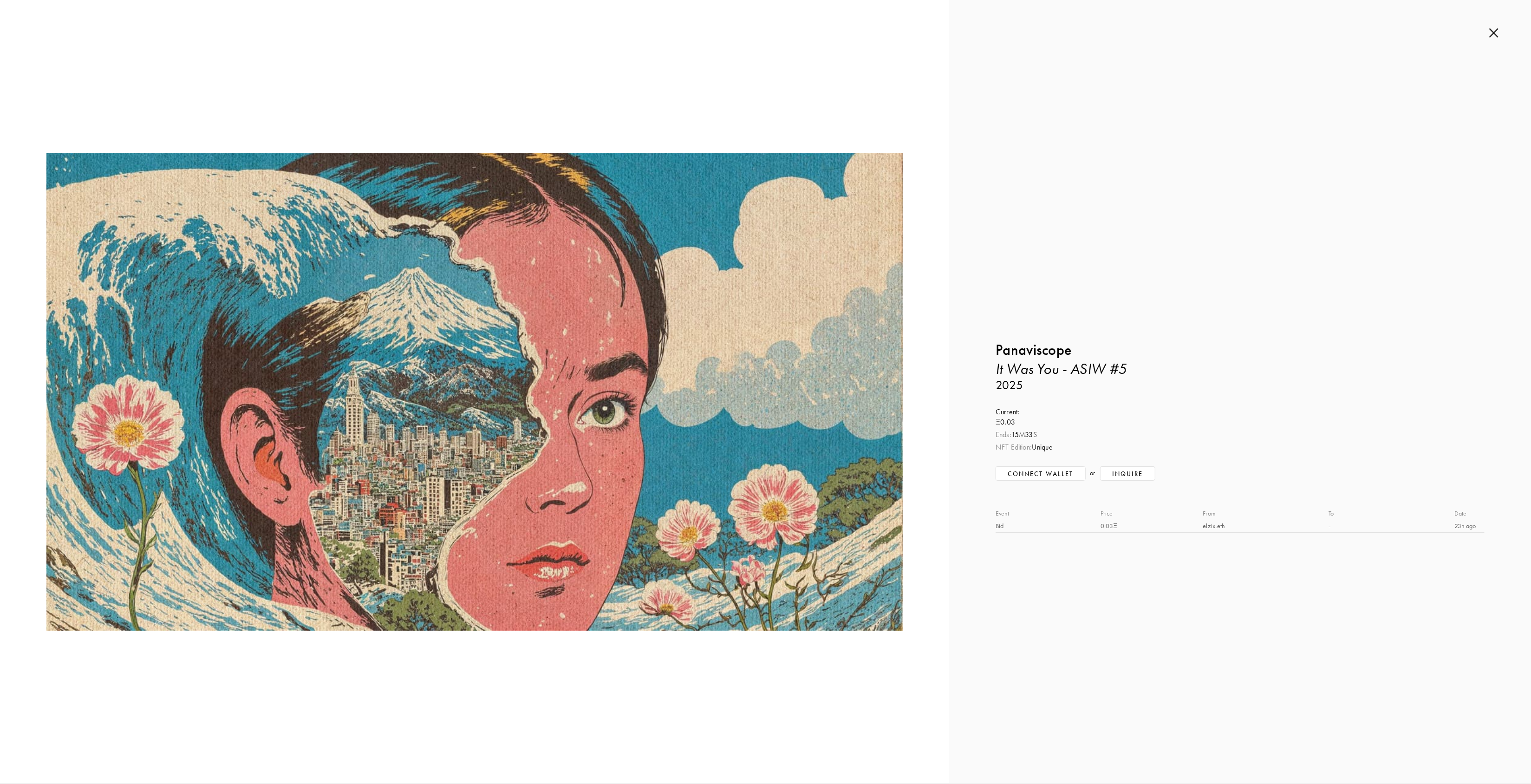
click at [1495, 36] on img at bounding box center [1493, 33] width 9 height 10
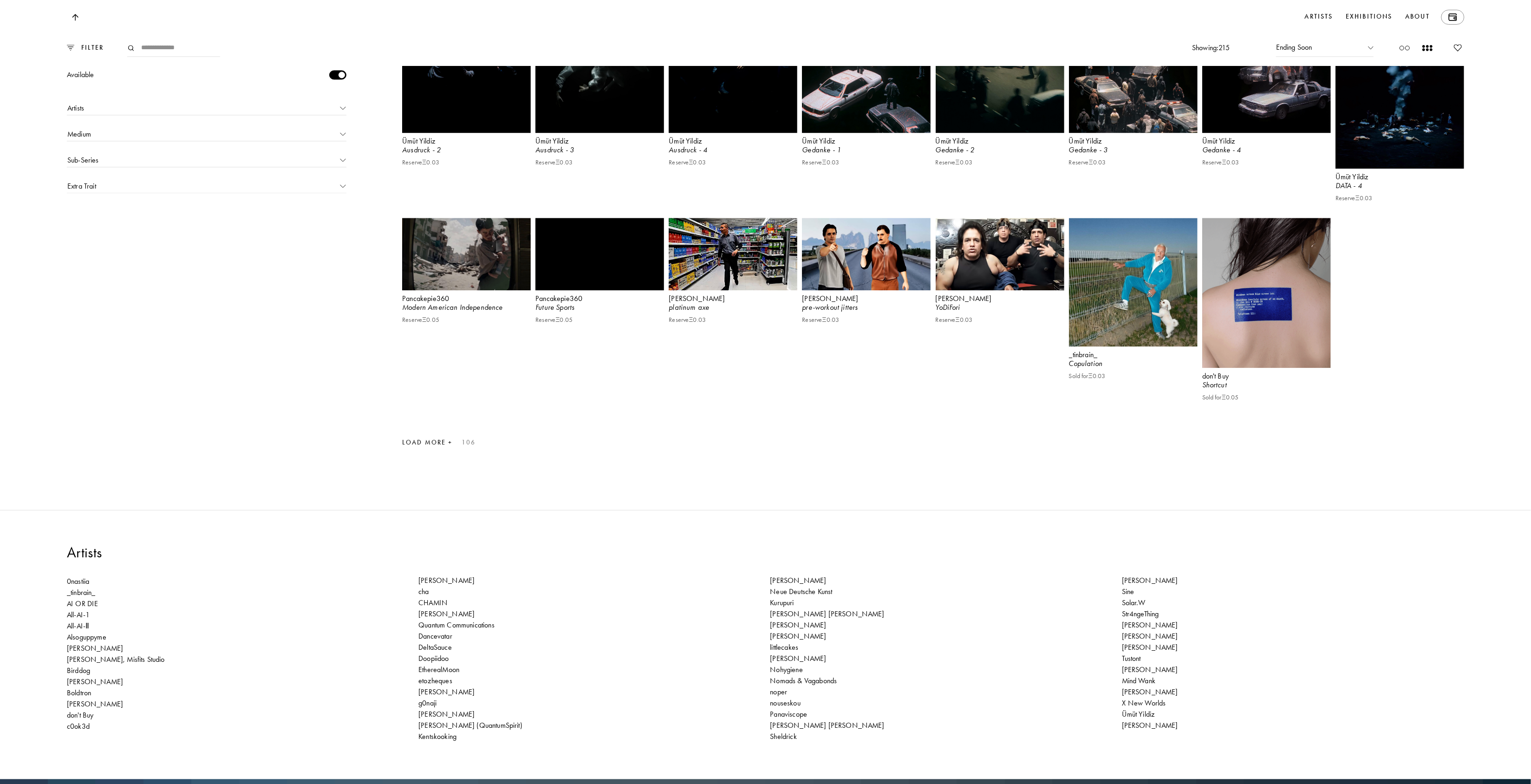
scroll to position [7333, 0]
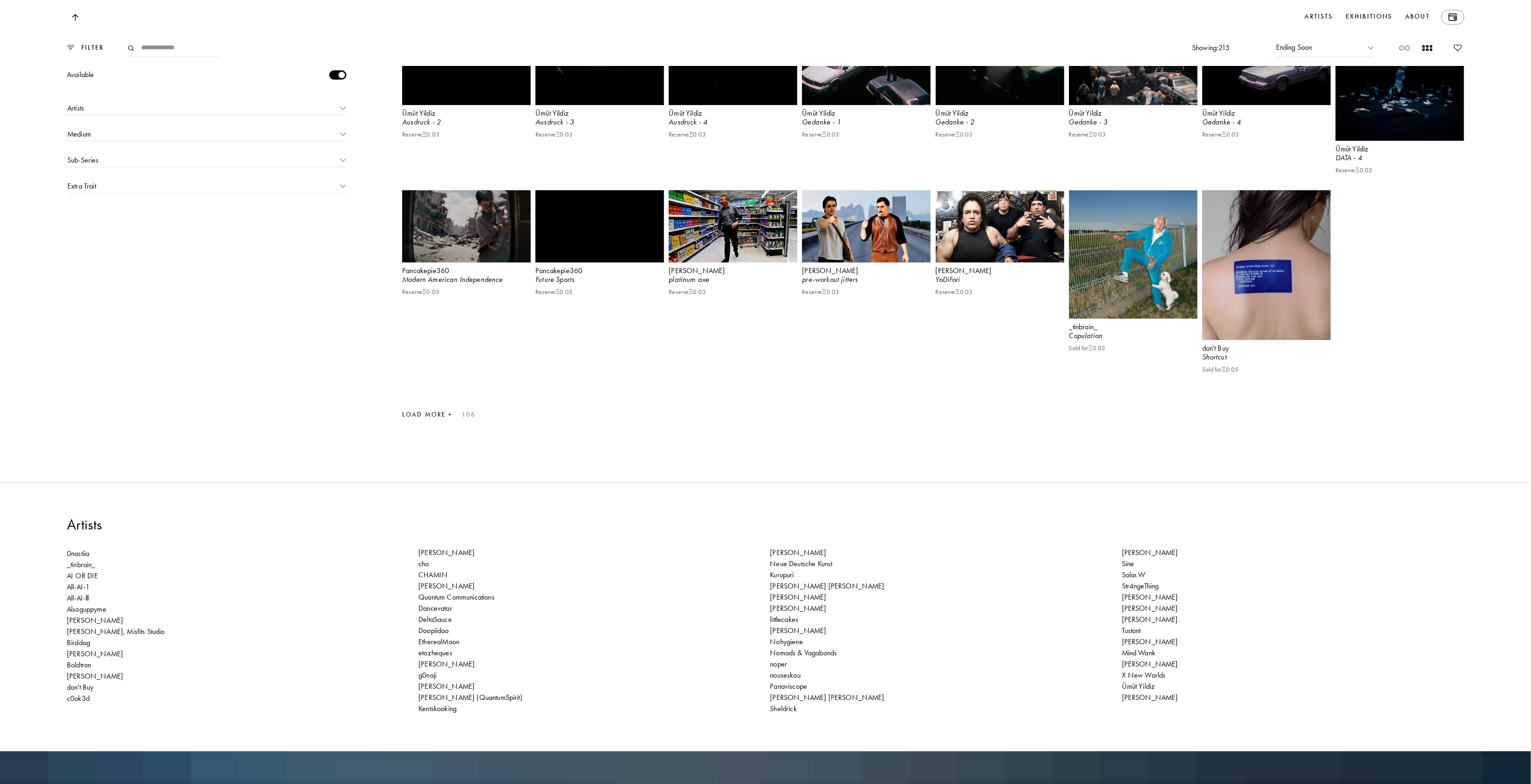
click at [425, 422] on div "Load More + 106" at bounding box center [438, 415] width 73 height 14
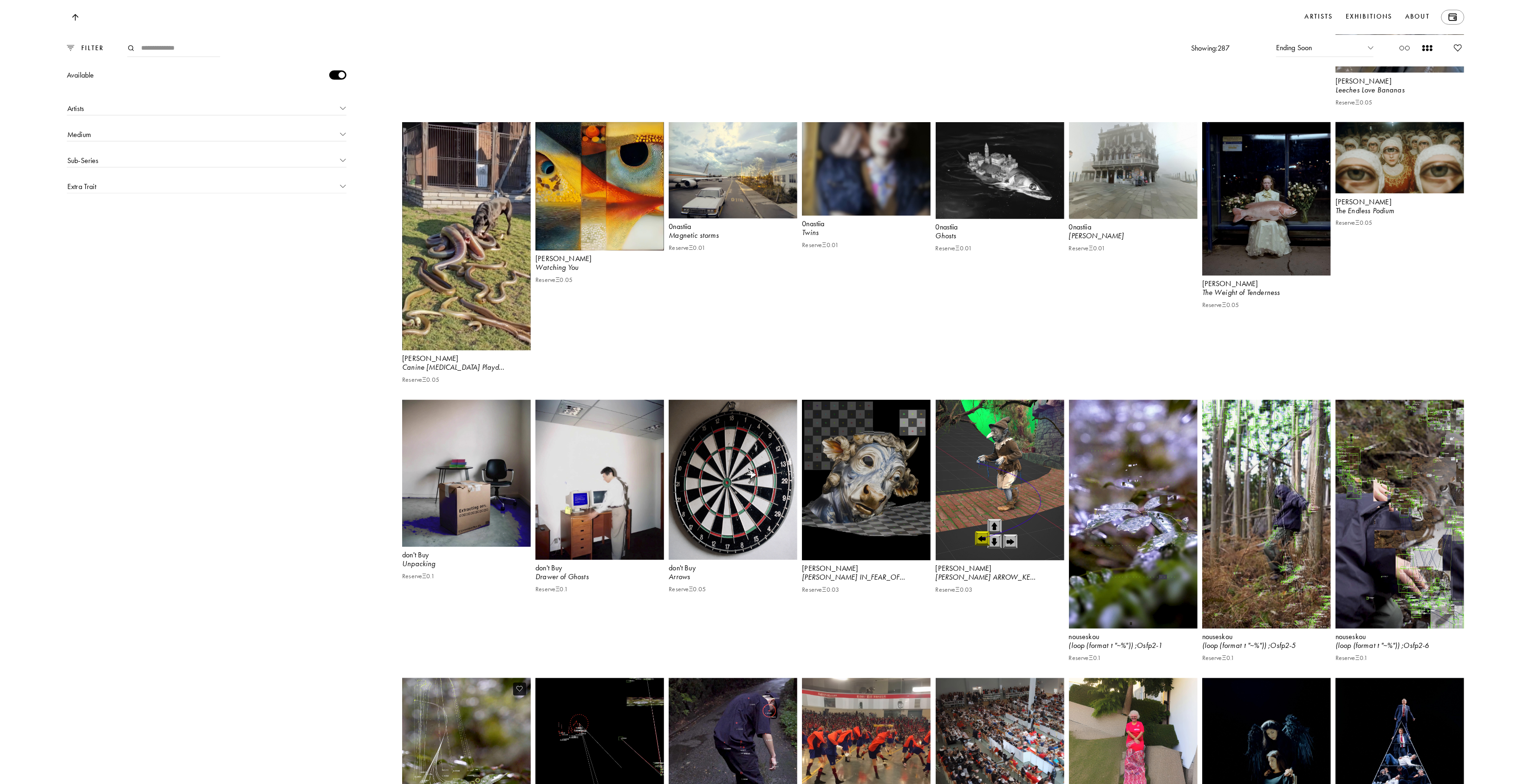
scroll to position [6655, 0]
